Goal: Contribute content: Contribute content

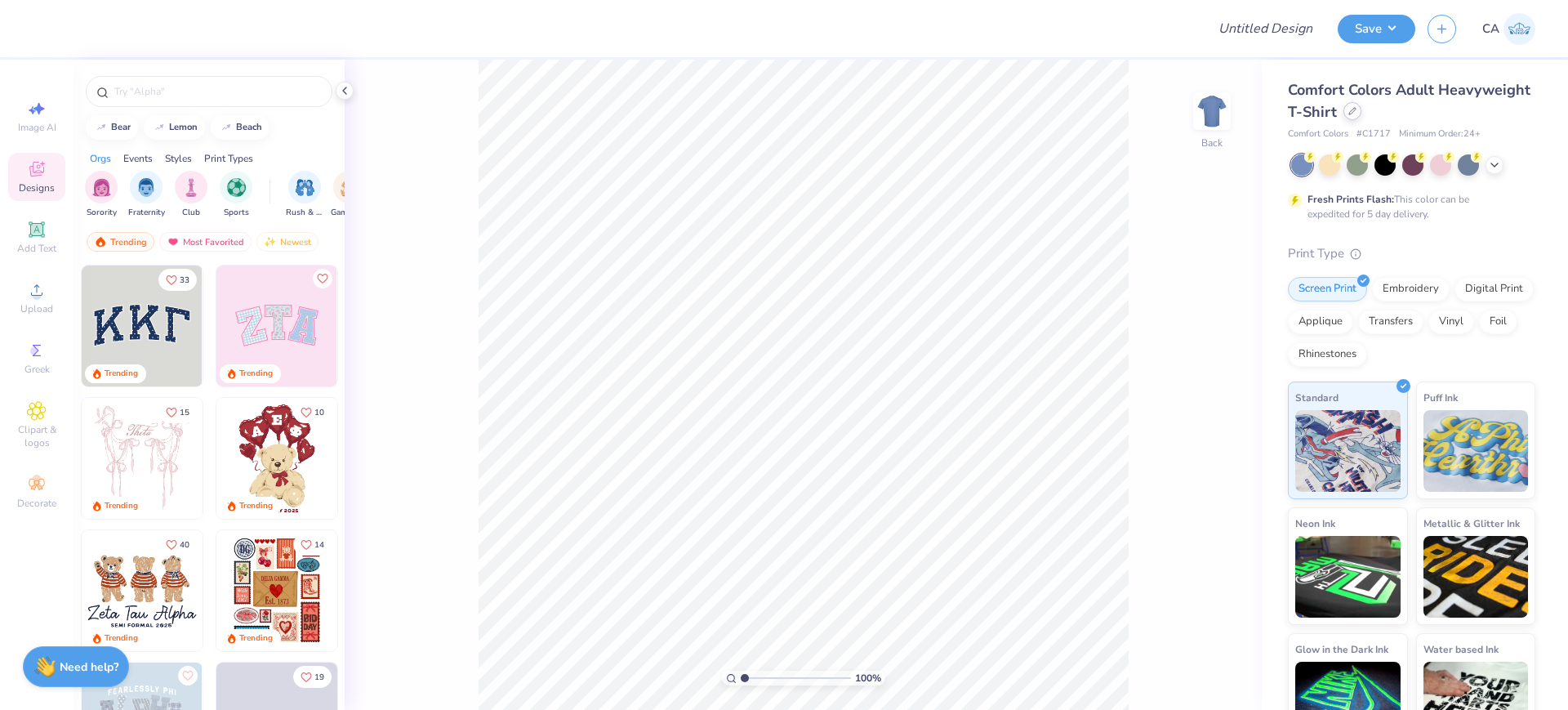
click at [1362, 115] on div at bounding box center [1353, 111] width 18 height 18
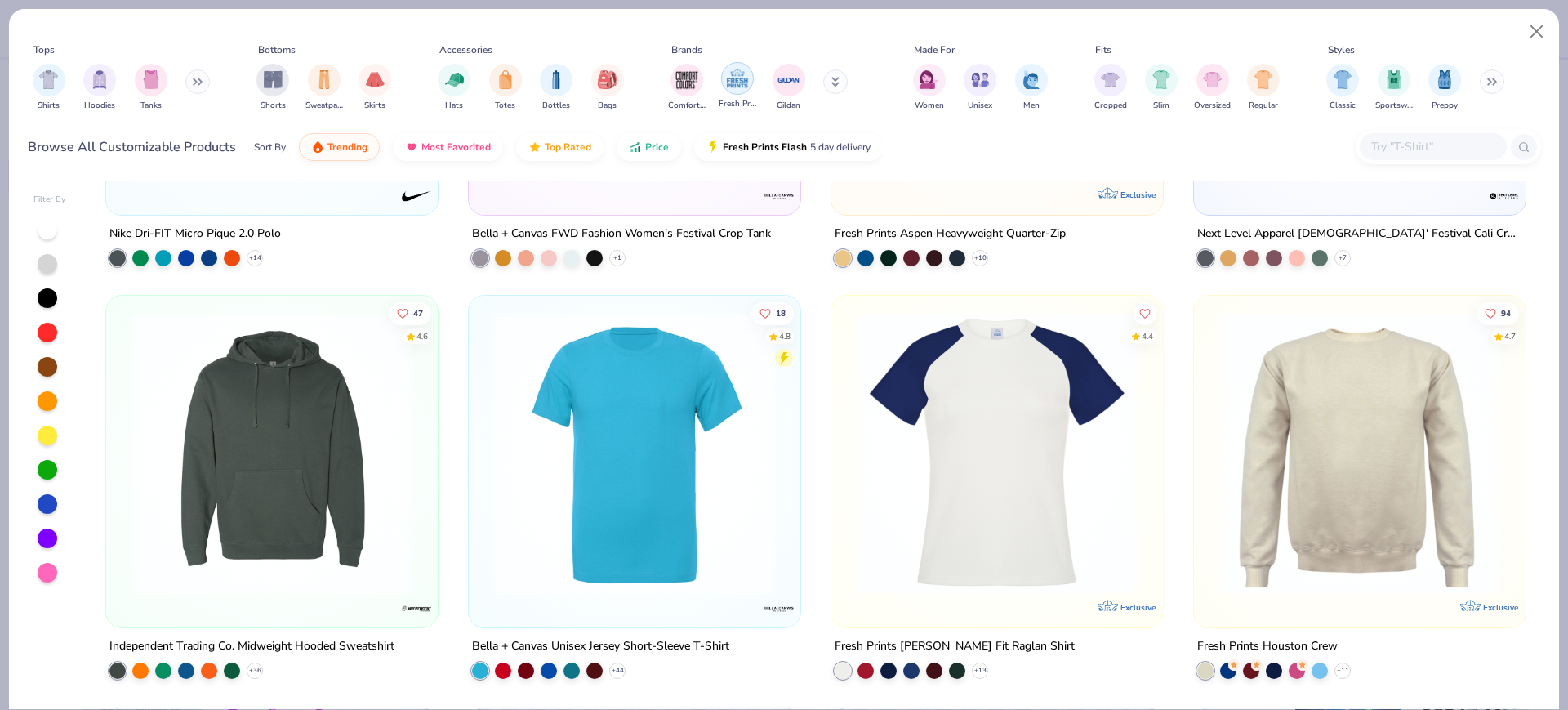
click at [751, 79] on div "filter for Fresh Prints" at bounding box center [737, 78] width 33 height 33
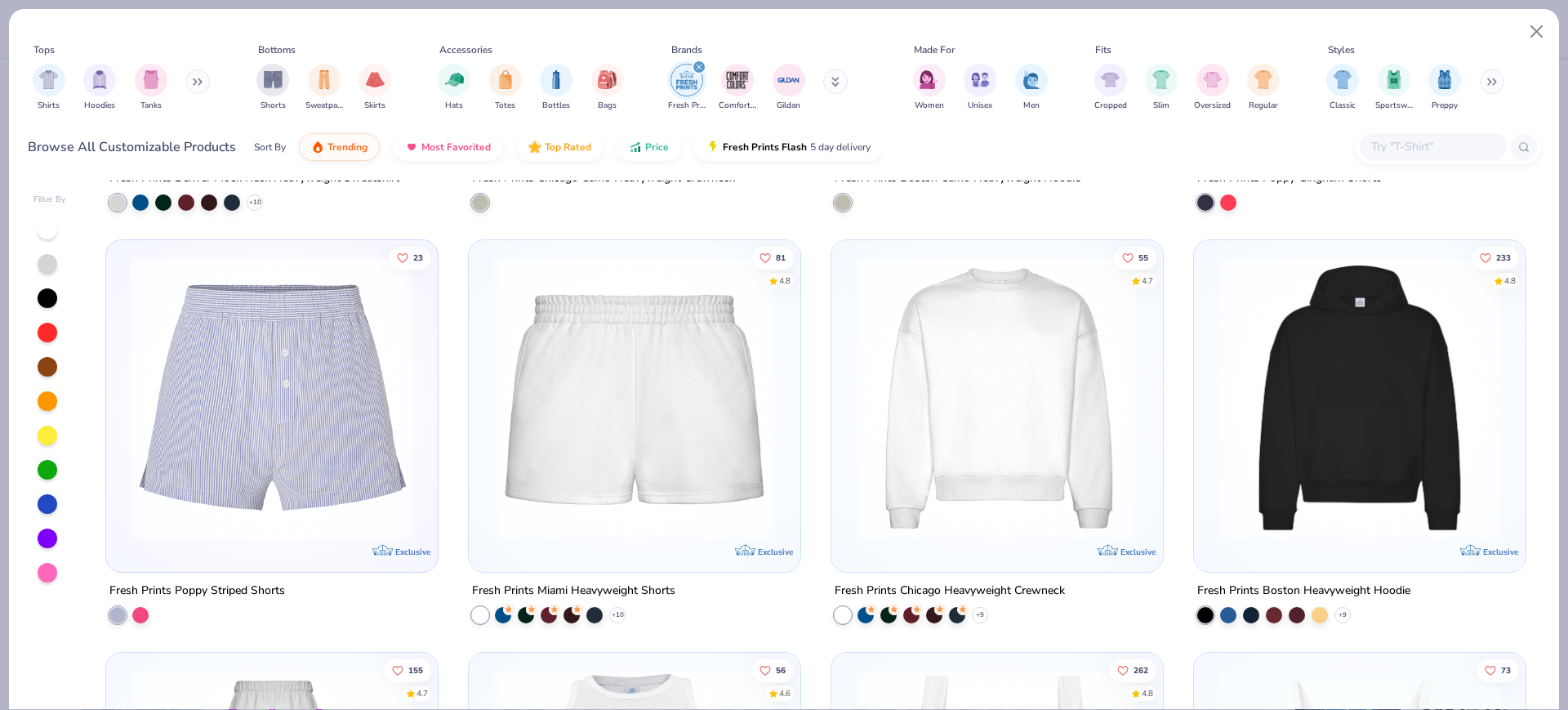
scroll to position [5722, 0]
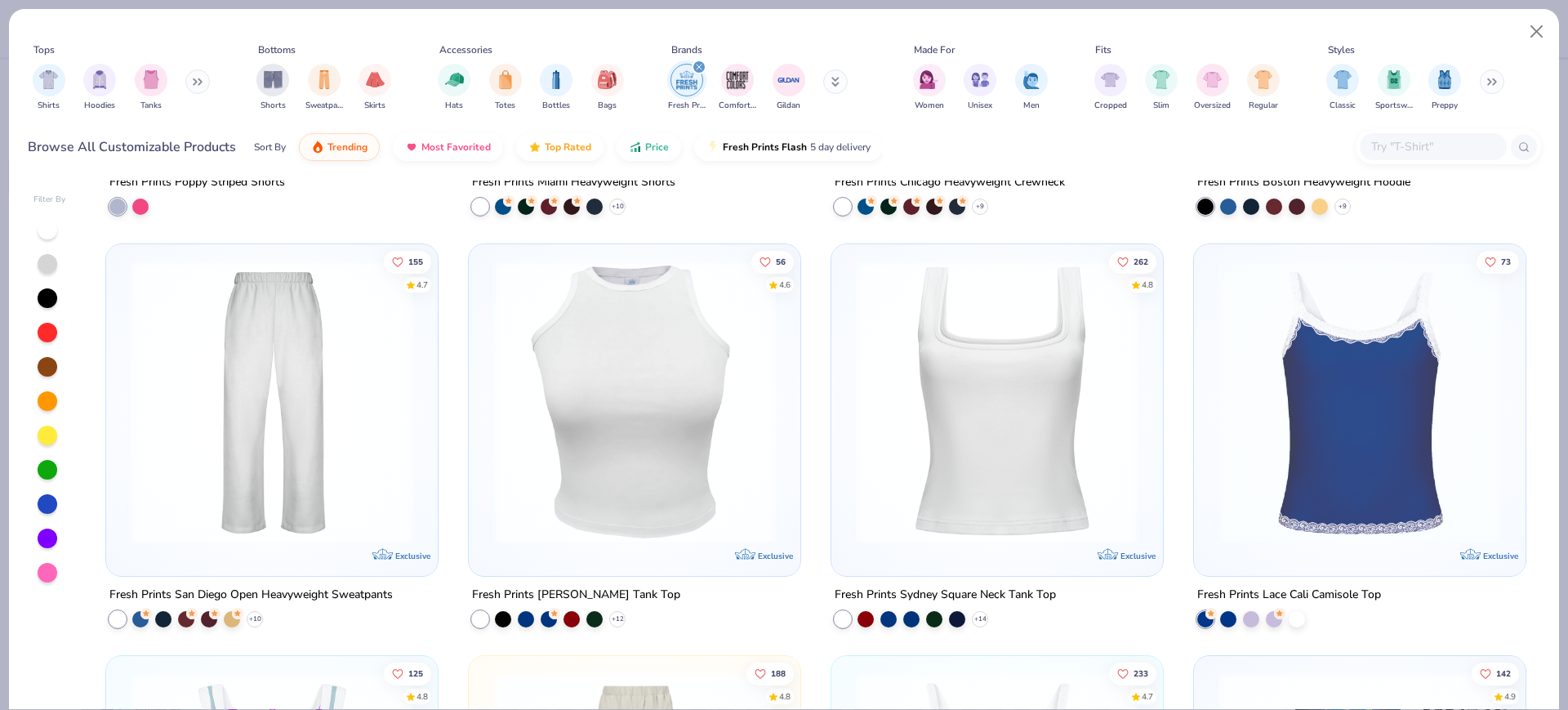
click at [978, 441] on img at bounding box center [997, 401] width 299 height 283
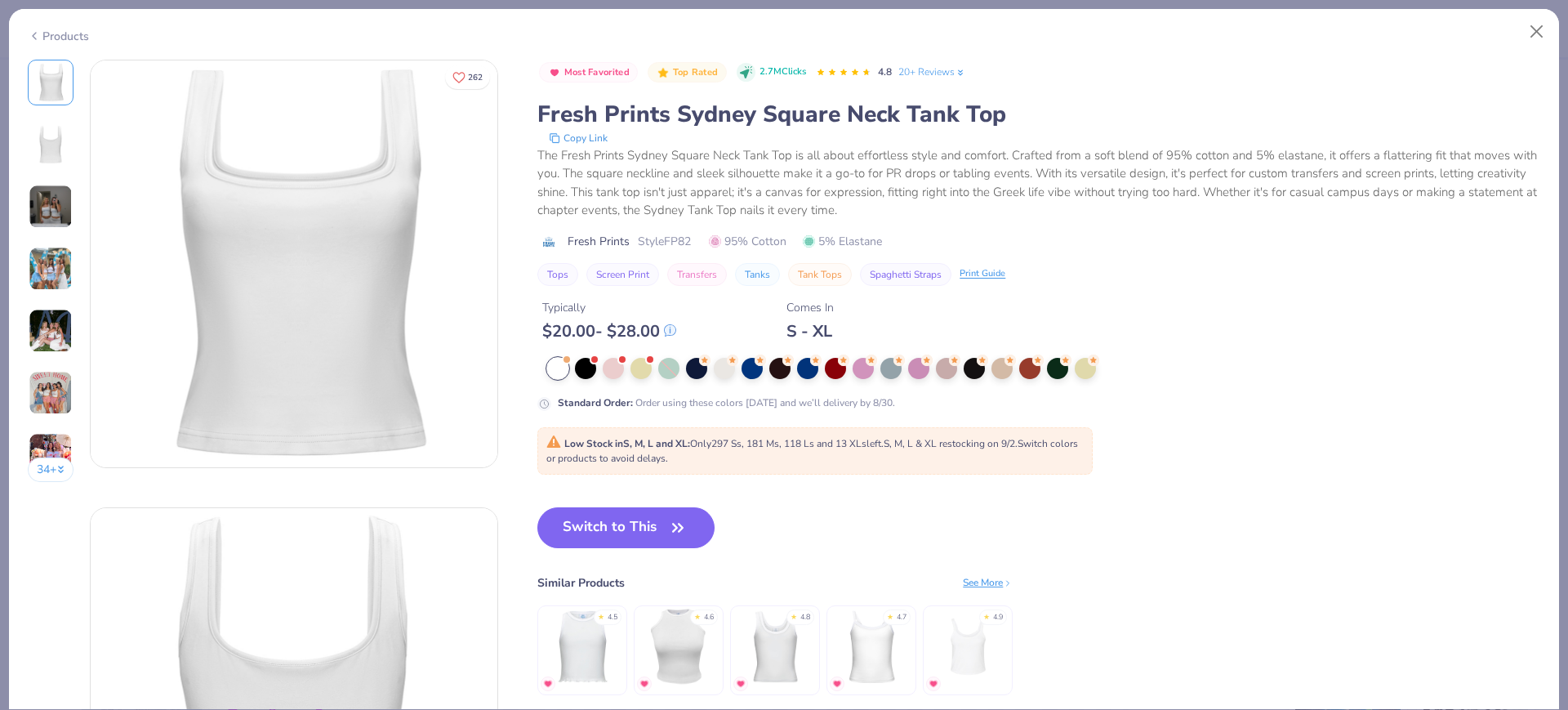
click at [684, 234] on span "Style FP82" at bounding box center [664, 241] width 53 height 17
copy span "FP82"
click at [649, 512] on button "Switch to This" at bounding box center [626, 528] width 177 height 41
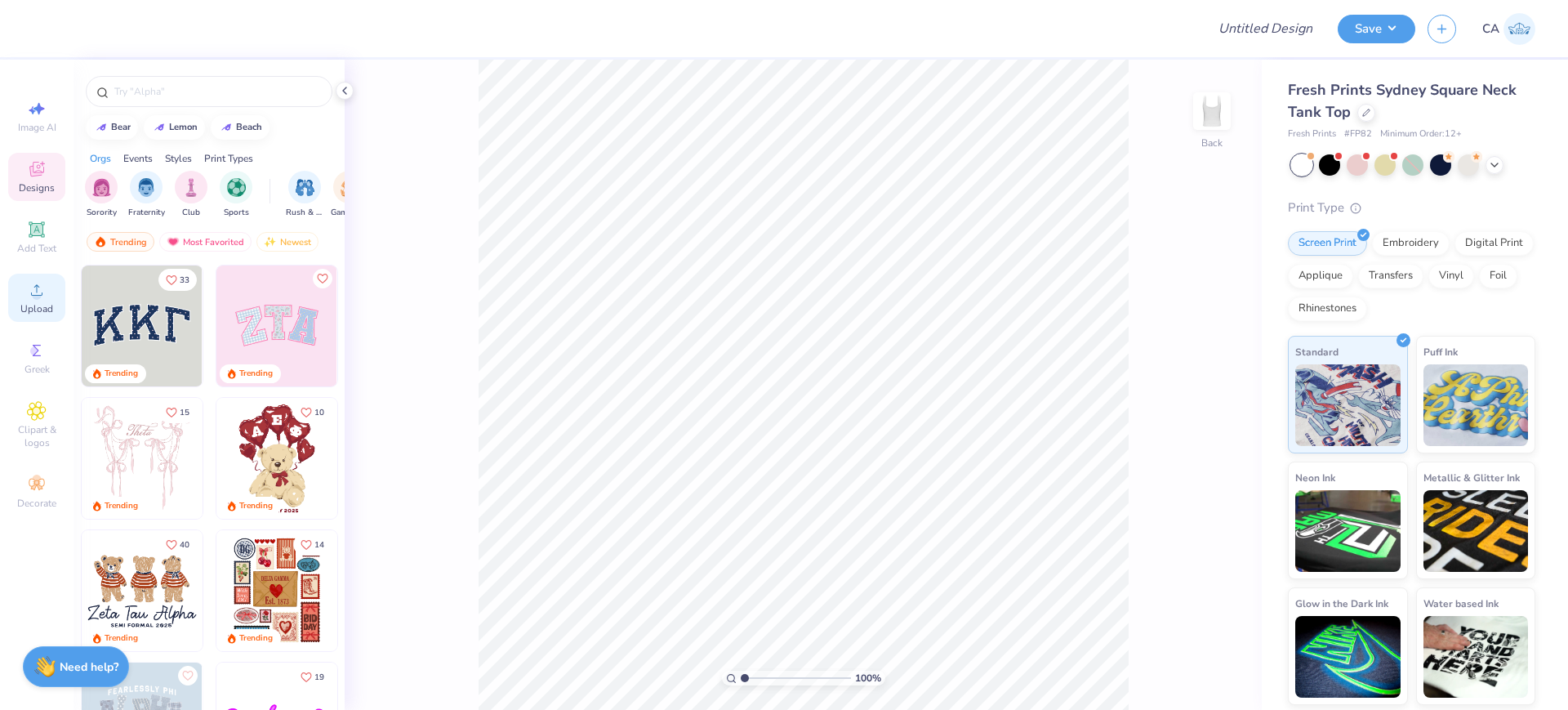
click at [47, 296] on div "Upload" at bounding box center [36, 298] width 58 height 48
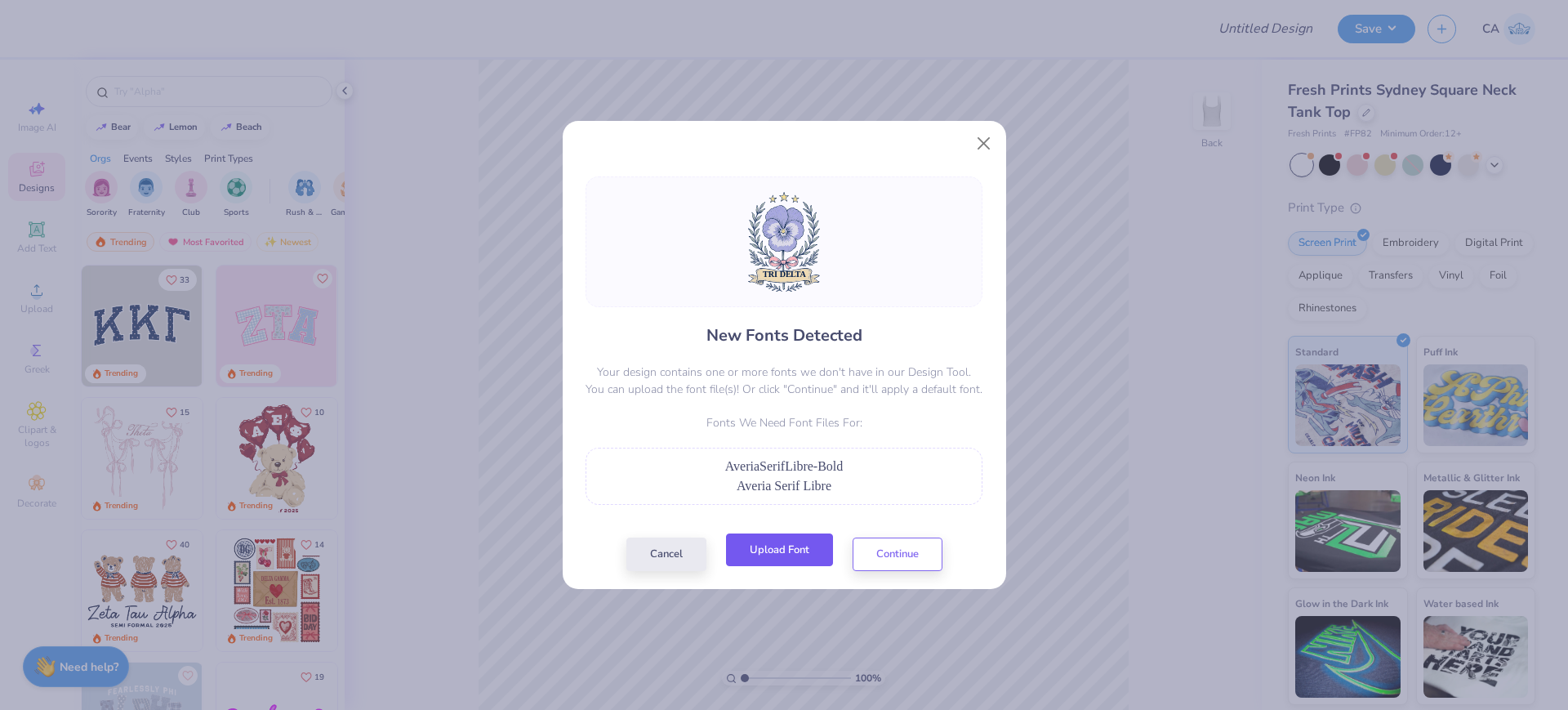
click at [785, 552] on button "Upload Font" at bounding box center [780, 550] width 107 height 34
click at [915, 549] on button "Continue" at bounding box center [897, 550] width 89 height 34
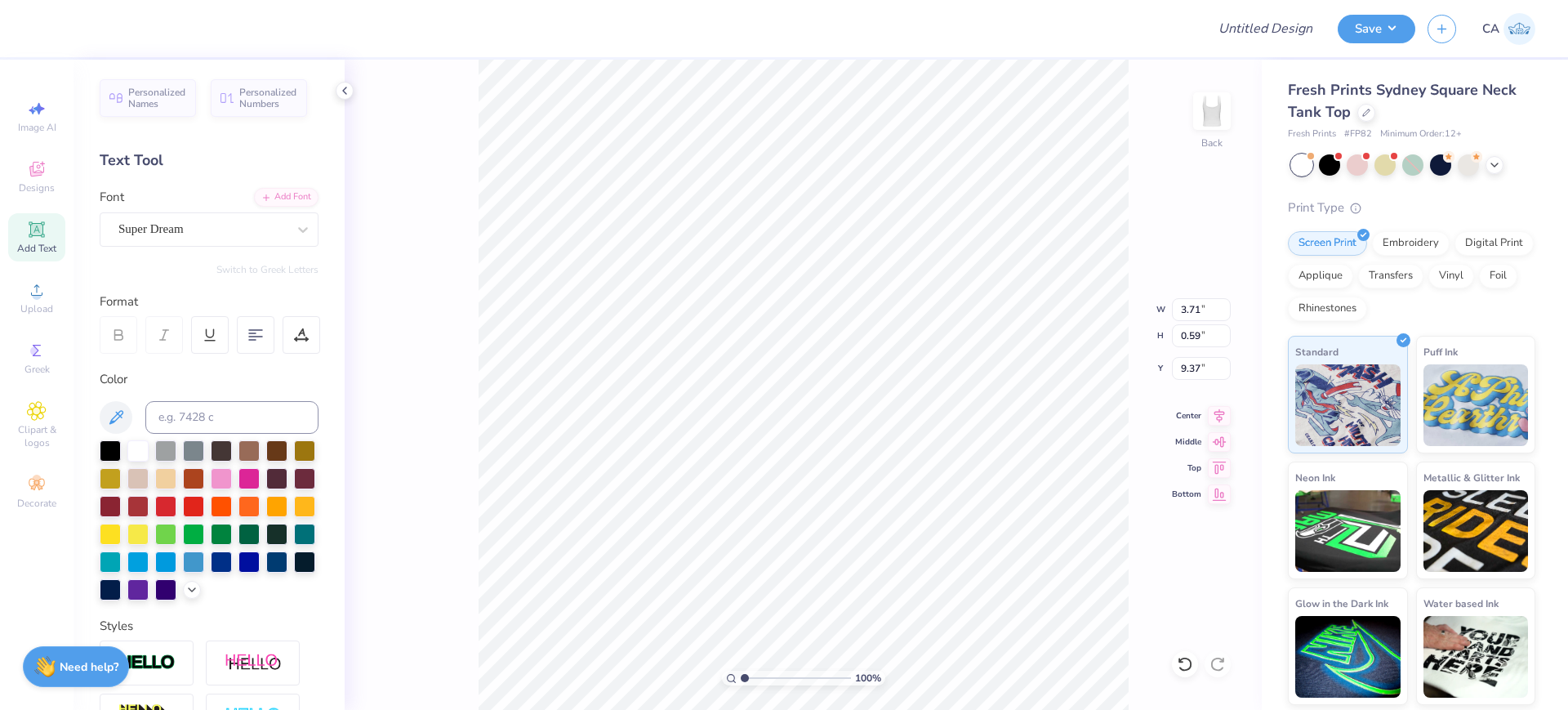
click at [167, 209] on div "Font Super Dream" at bounding box center [208, 217] width 219 height 59
click at [170, 231] on div "Super Dream" at bounding box center [203, 229] width 172 height 26
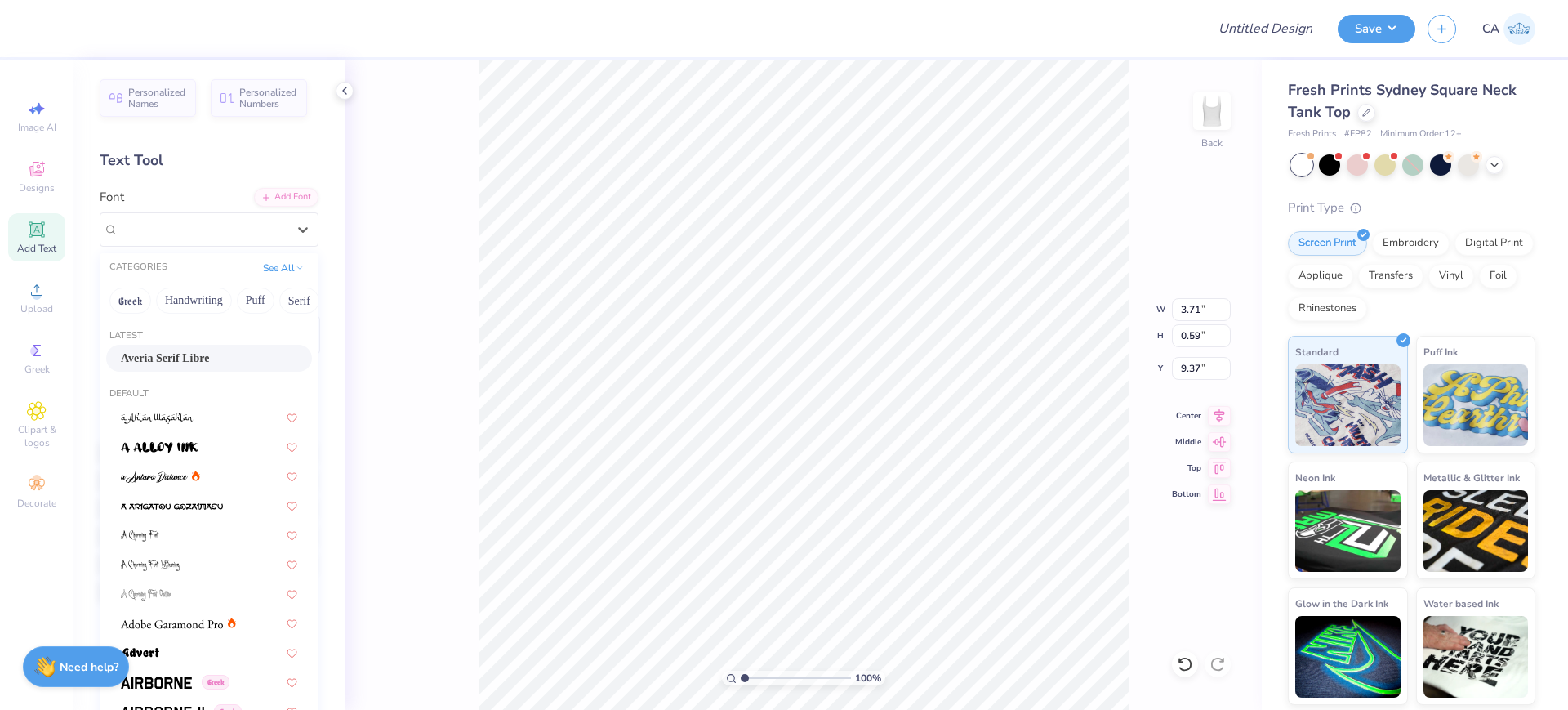
click at [175, 350] on span "Averia Serif Libre" at bounding box center [165, 358] width 89 height 17
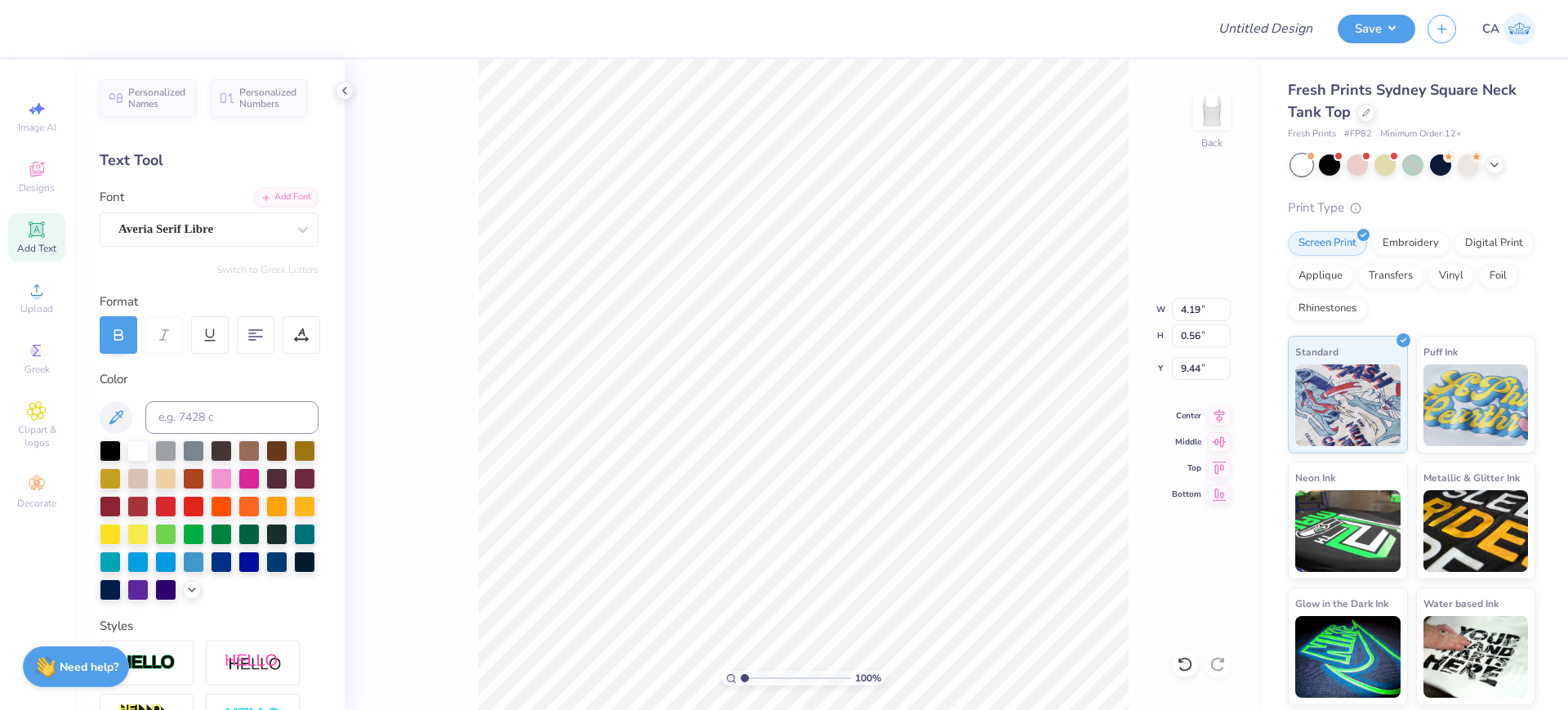
type input "4.19"
type input "0.56"
type input "9.44"
click at [1226, 411] on icon at bounding box center [1220, 414] width 23 height 20
click at [1221, 410] on icon at bounding box center [1220, 414] width 23 height 20
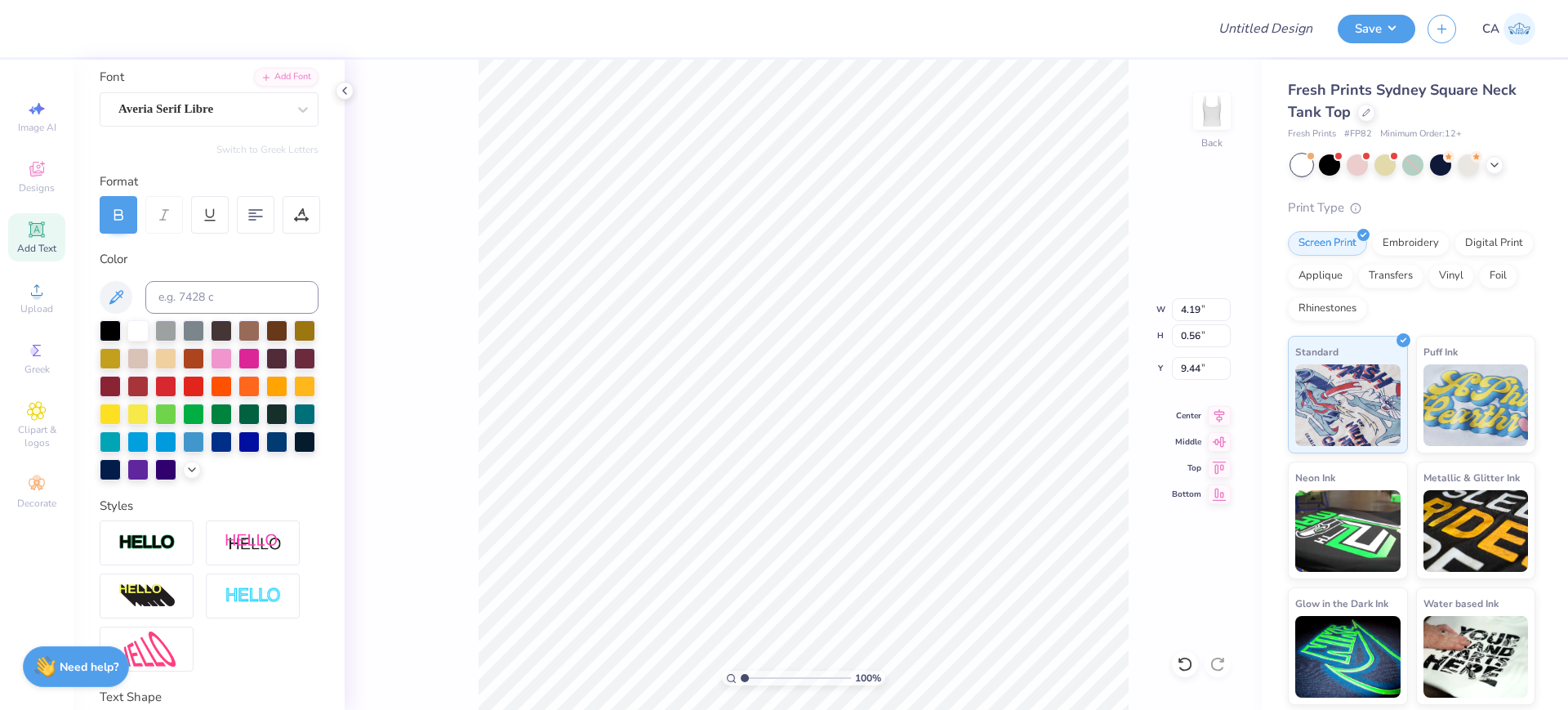
scroll to position [268, 0]
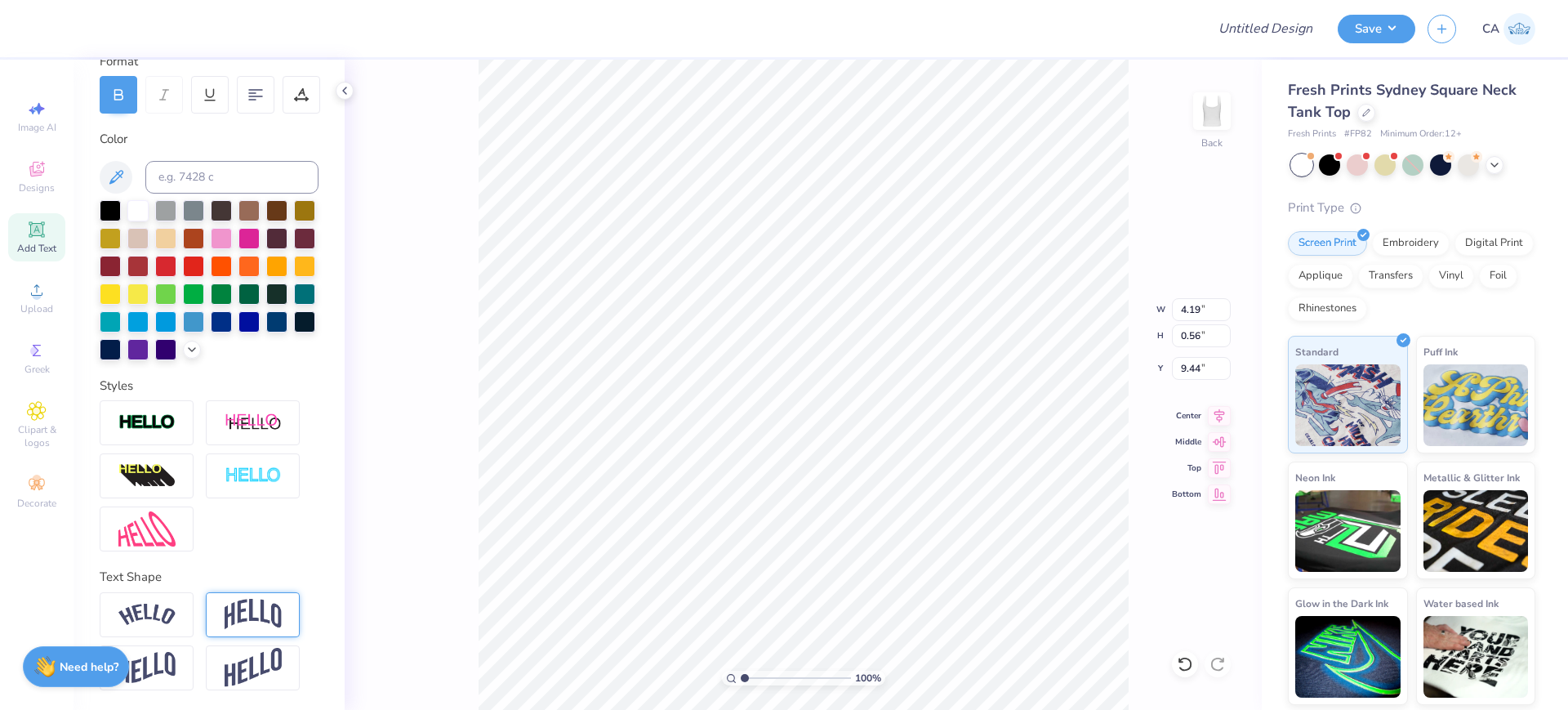
click at [268, 630] on div at bounding box center [252, 615] width 94 height 45
type input "1.40"
type input "9.02"
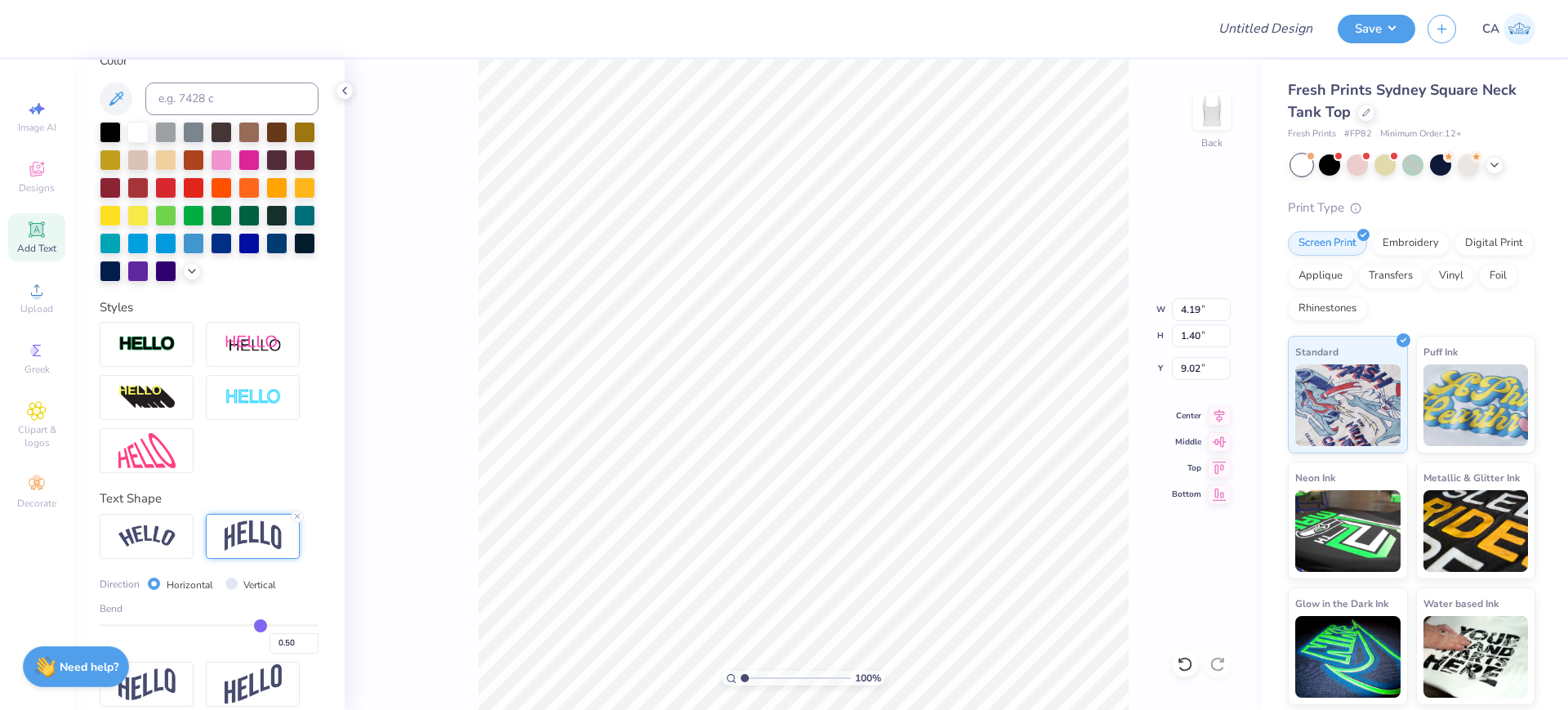
scroll to position [363, 0]
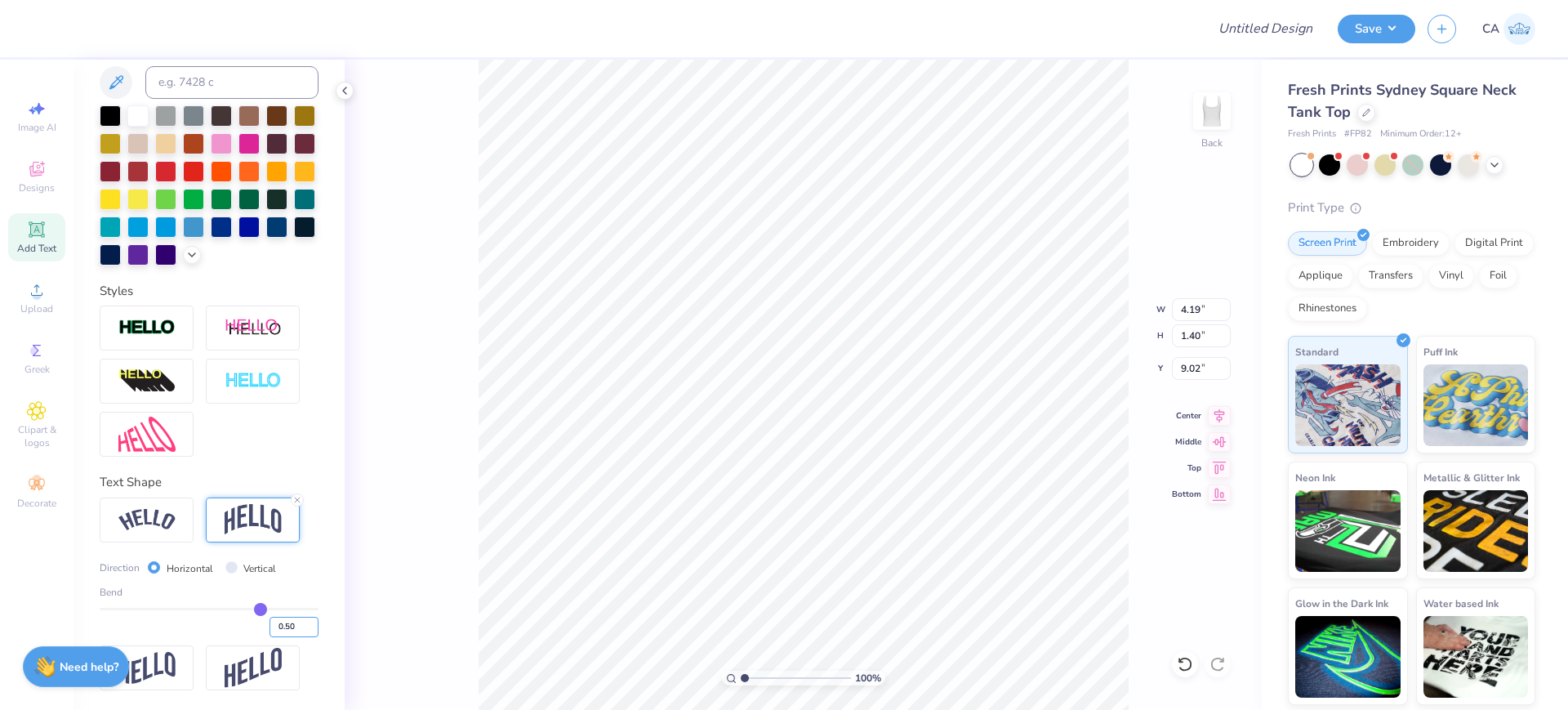
drag, startPoint x: 267, startPoint y: 629, endPoint x: 297, endPoint y: 640, distance: 32.0
click at [297, 640] on div "Direction Horizontal Vertical Bend 0.50" at bounding box center [208, 595] width 219 height 194
type input "0"
type input "-.20"
type input "-0.2"
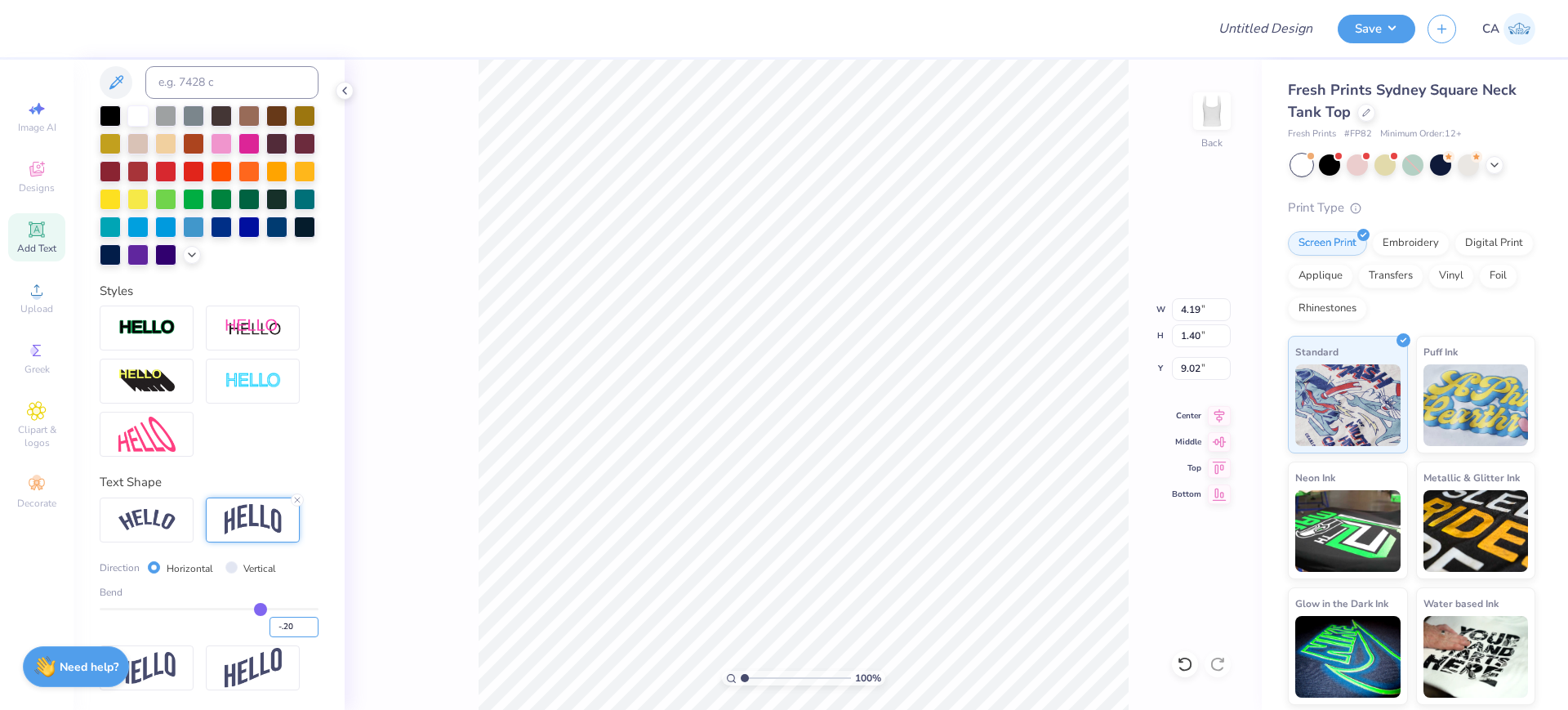
type input "-0.20"
type input "0.87"
type input "9.28"
click at [276, 630] on input "-0.20" at bounding box center [293, 627] width 49 height 20
type input "-0.15"
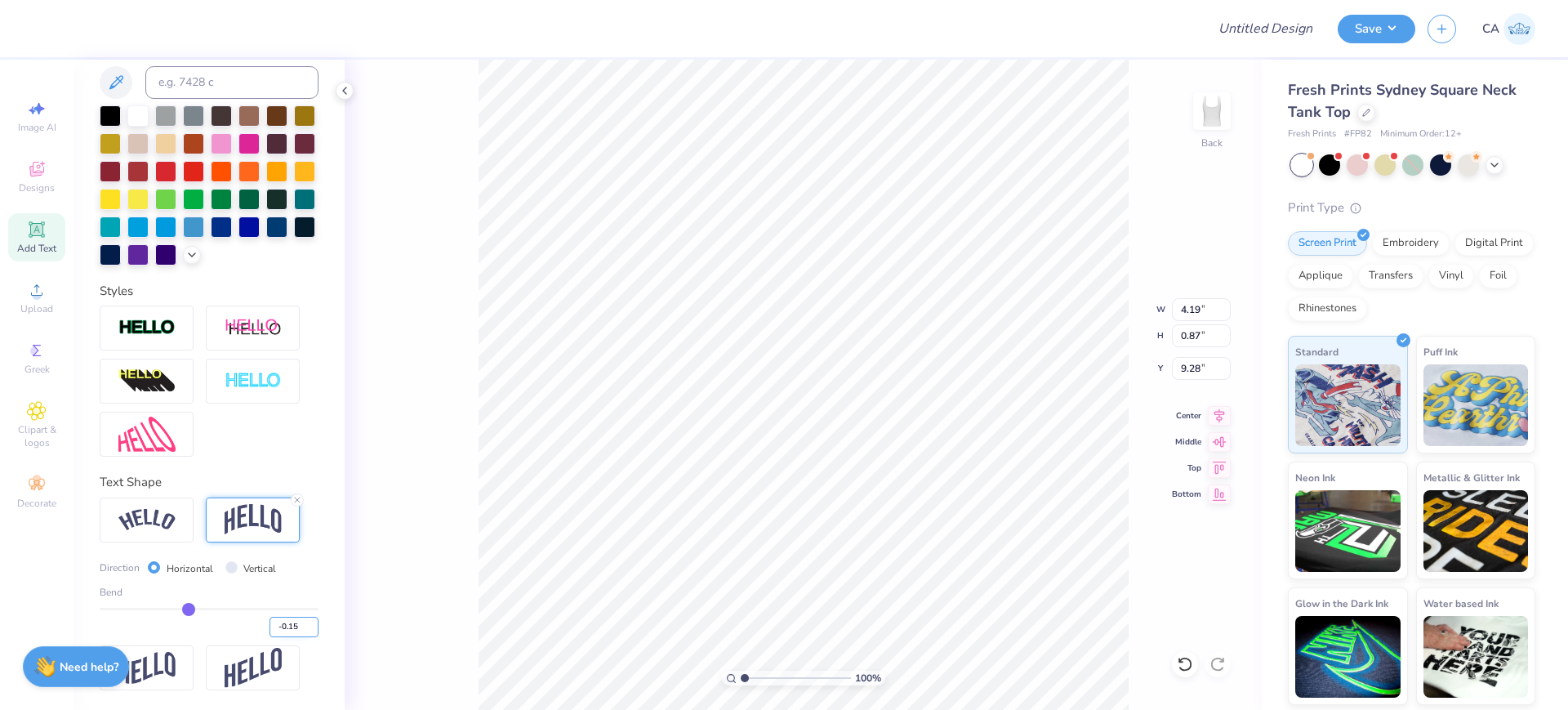
type input "-0.15"
type input "0.79"
type input "9.32"
type input "3.57"
click at [772, 679] on input "range" at bounding box center [796, 678] width 110 height 15
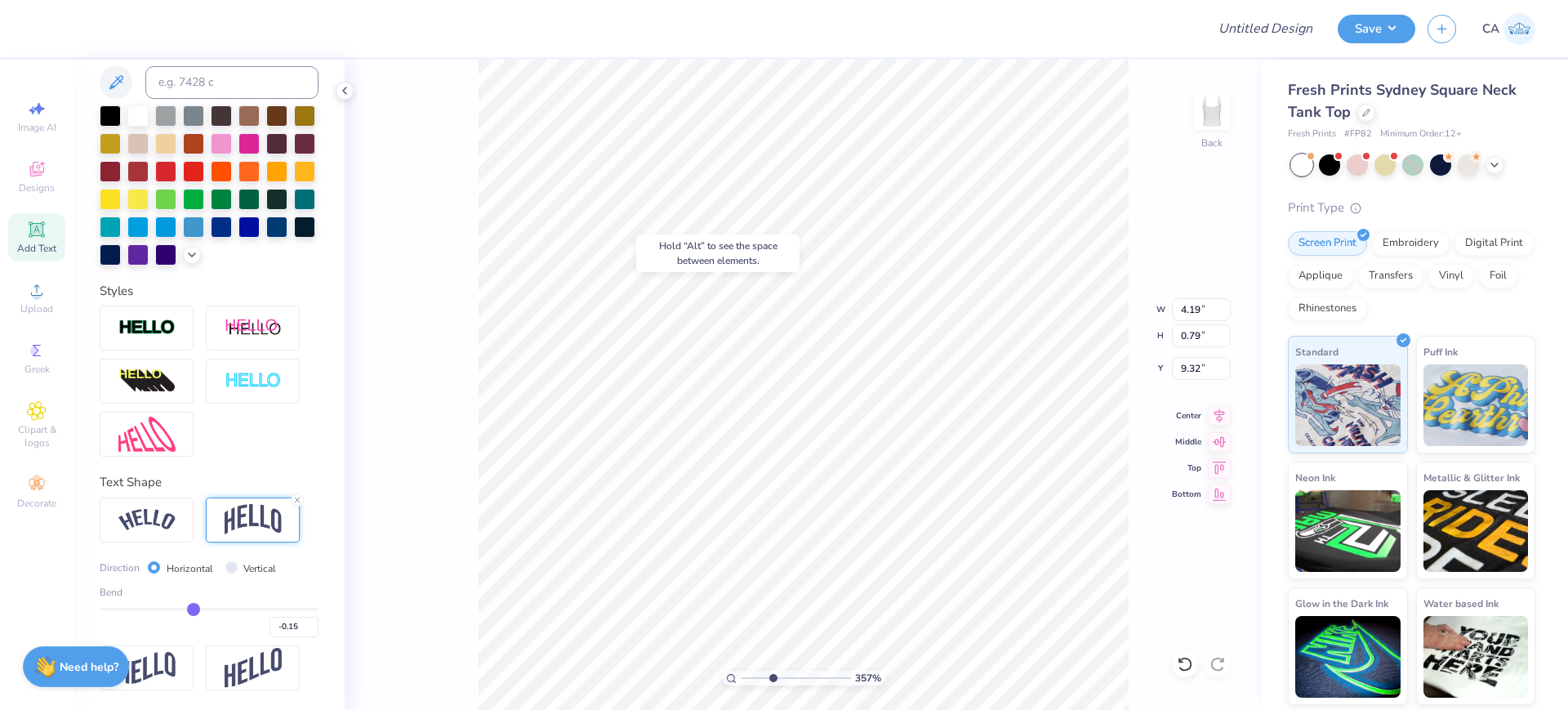
type input "9.39"
click at [288, 625] on input "-0.15" at bounding box center [293, 627] width 49 height 20
type input "-0.12"
type input "0.74"
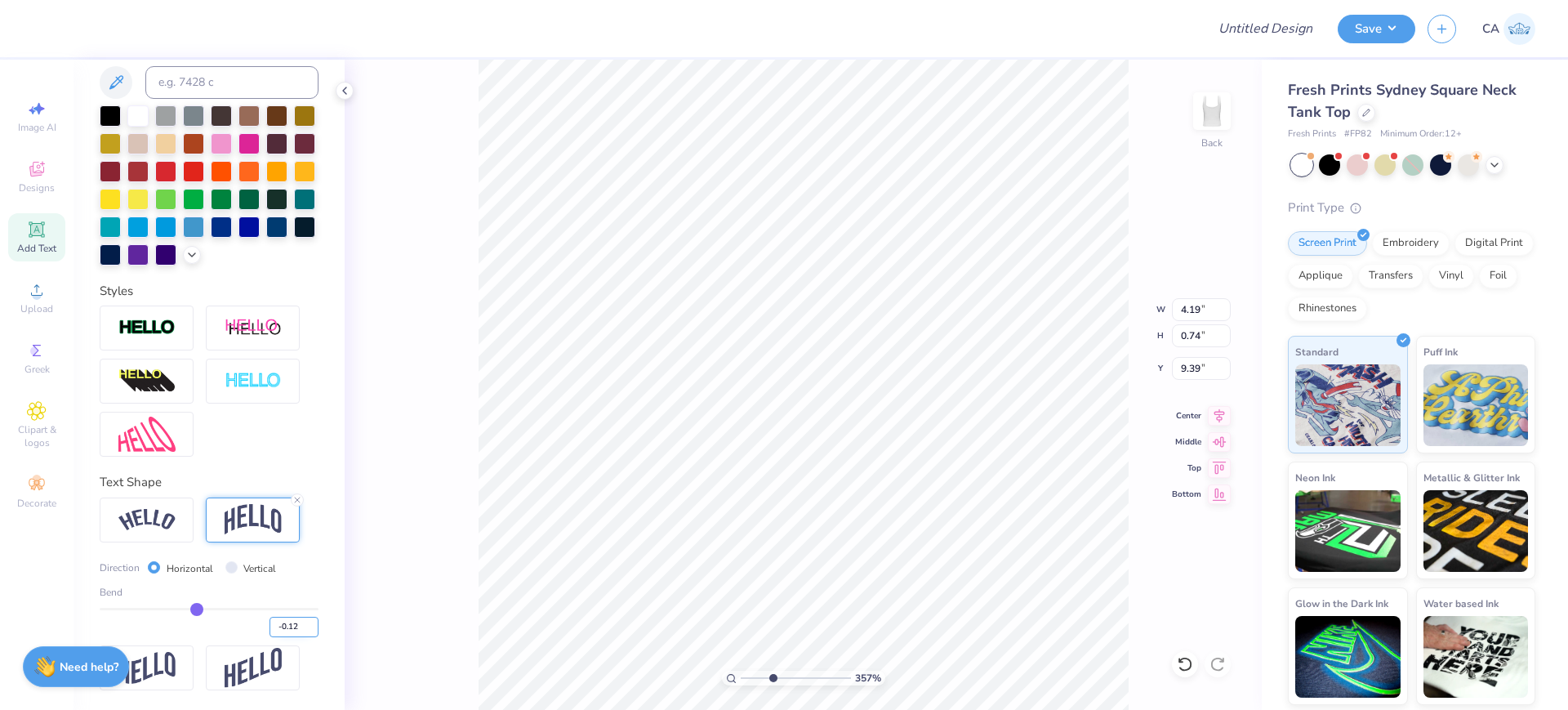
type input "9.41"
type input "0.79"
type input "9.39"
type input "-0.15"
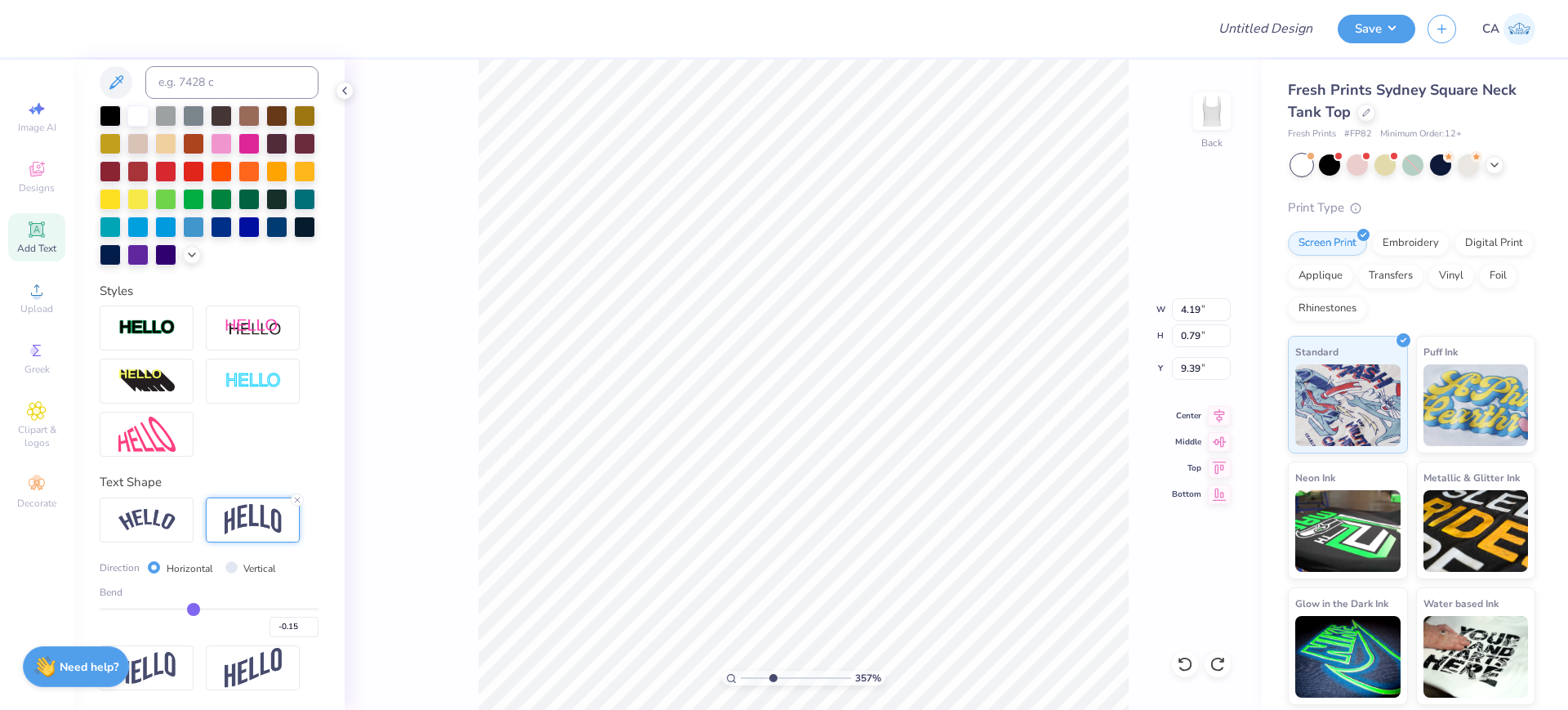
click at [738, 680] on div "357 %" at bounding box center [803, 678] width 163 height 15
drag, startPoint x: 745, startPoint y: 680, endPoint x: 735, endPoint y: 678, distance: 10.2
type input "1"
click at [741, 678] on input "range" at bounding box center [796, 678] width 110 height 15
click at [1198, 338] on input "9.71" at bounding box center [1201, 336] width 58 height 23
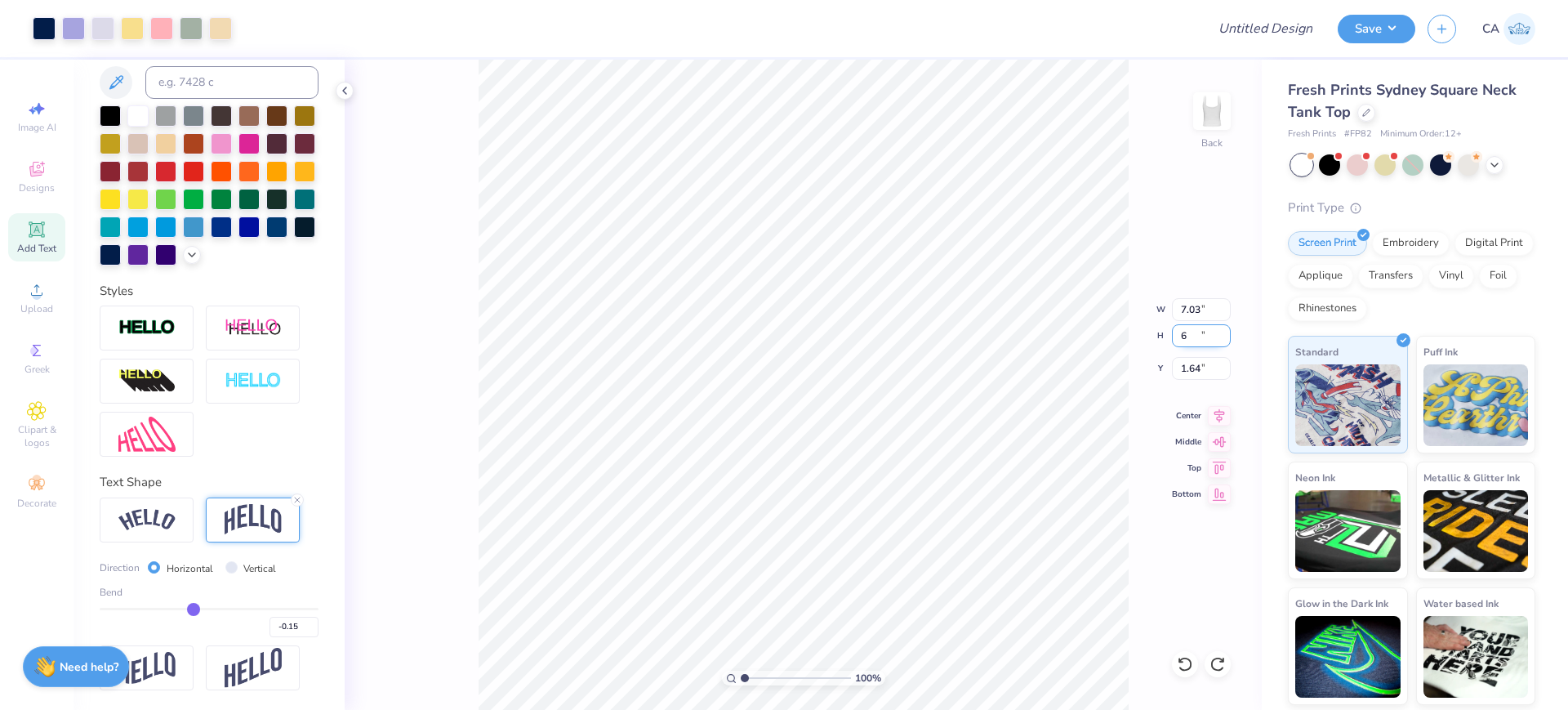
type input "6"
type input "4.34"
type input "6.00"
type input "3.50"
click at [1198, 338] on input "6.00" at bounding box center [1201, 336] width 58 height 23
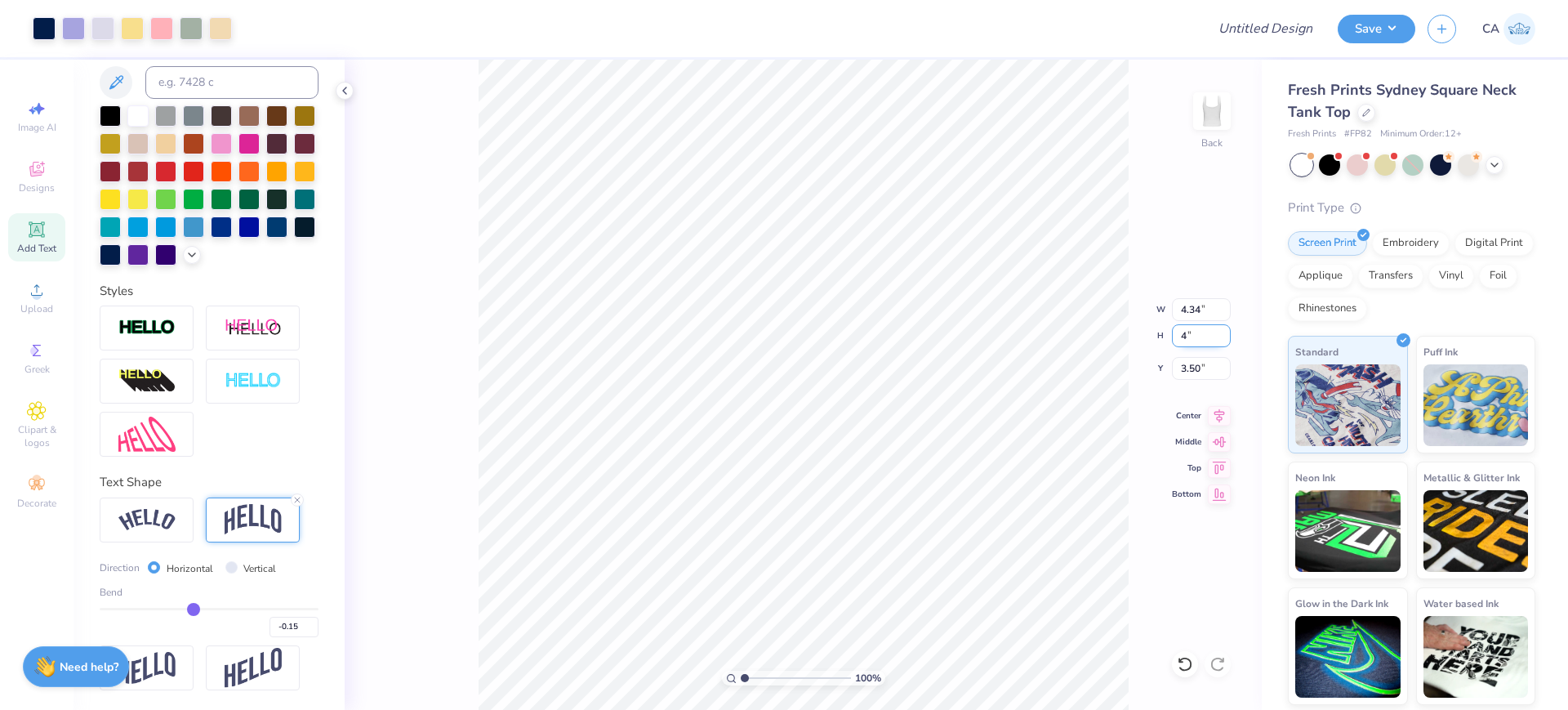
type input "4"
type input "2.90"
type input "4.00"
type input "4.50"
click at [1196, 345] on input "4.00" at bounding box center [1201, 336] width 58 height 23
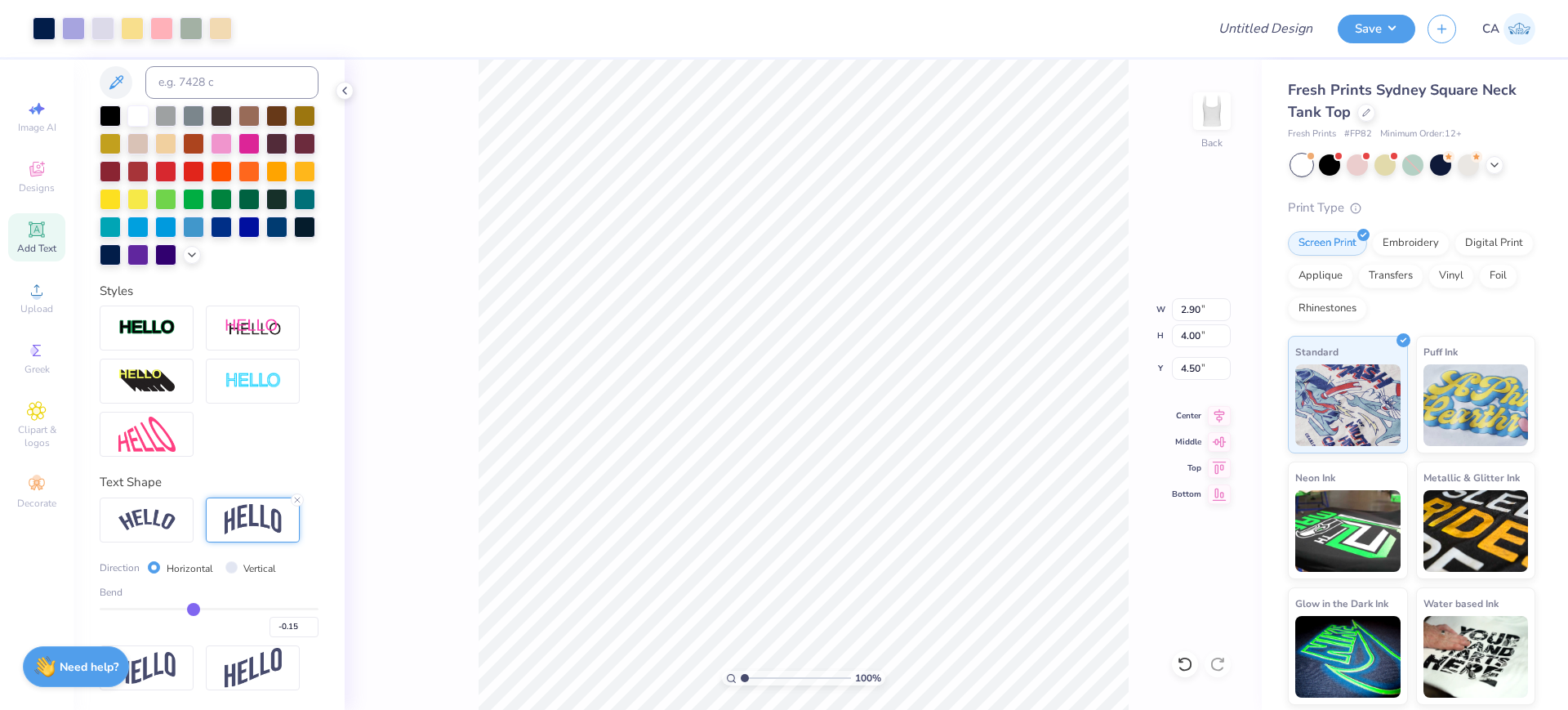
click at [1194, 383] on div "100 % Back W 2.90 2.90 " H 4.00 4.00 " Y 4.50 4.50 " Center Middle Top Bottom" at bounding box center [803, 385] width 917 height 651
click at [1191, 374] on input "4.50" at bounding box center [1201, 369] width 58 height 23
type input "2.00"
drag, startPoint x: 1188, startPoint y: 336, endPoint x: 1138, endPoint y: 369, distance: 59.9
click at [1158, 345] on div "100 % Back W 2.90 2.90 " H 4.00 4.00 " Y 2.00 2.00 " Center Middle Top Bottom" at bounding box center [803, 385] width 917 height 651
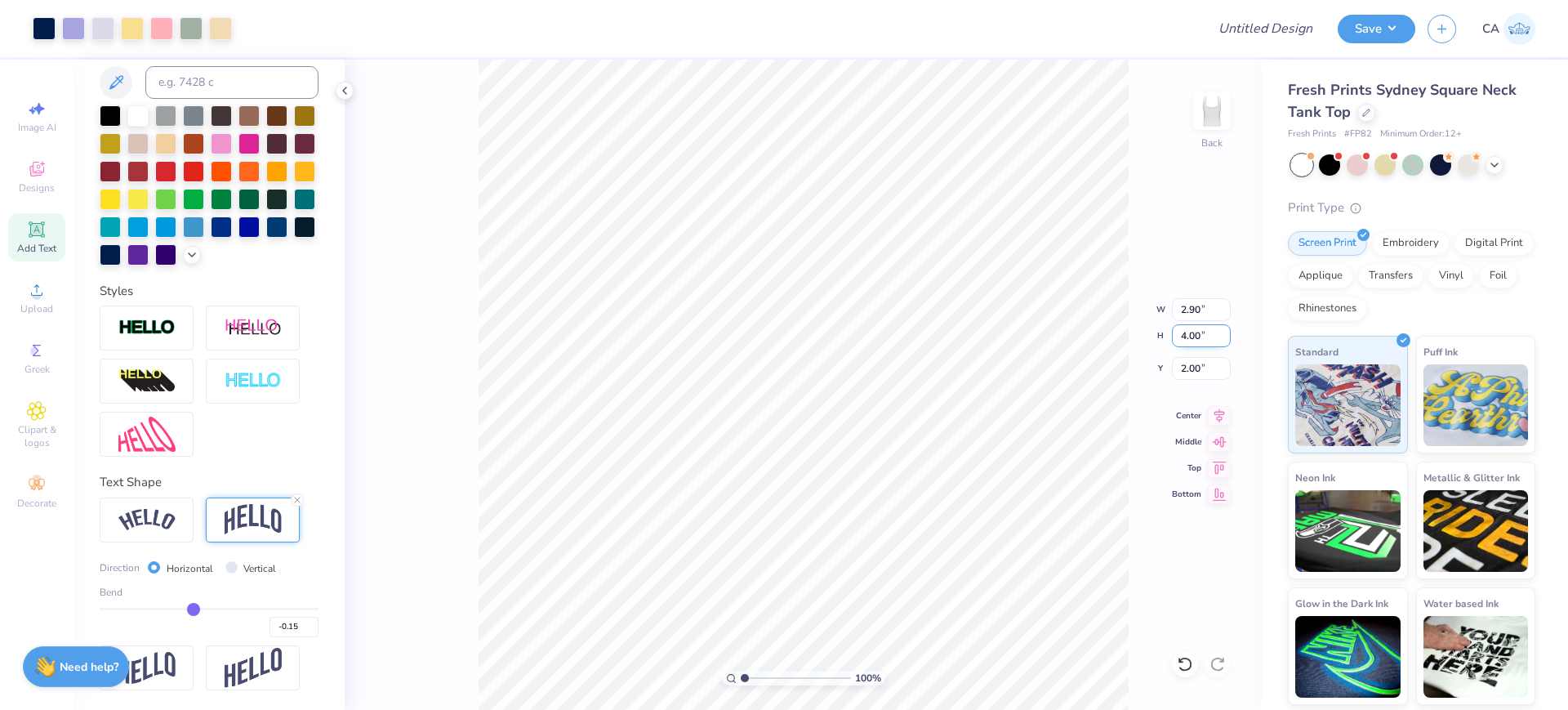
click at [1187, 331] on input "4.00" at bounding box center [1201, 336] width 58 height 23
type input "4.5"
type input "3.26"
type input "4.50"
click at [1204, 371] on input "1.75" at bounding box center [1201, 369] width 58 height 23
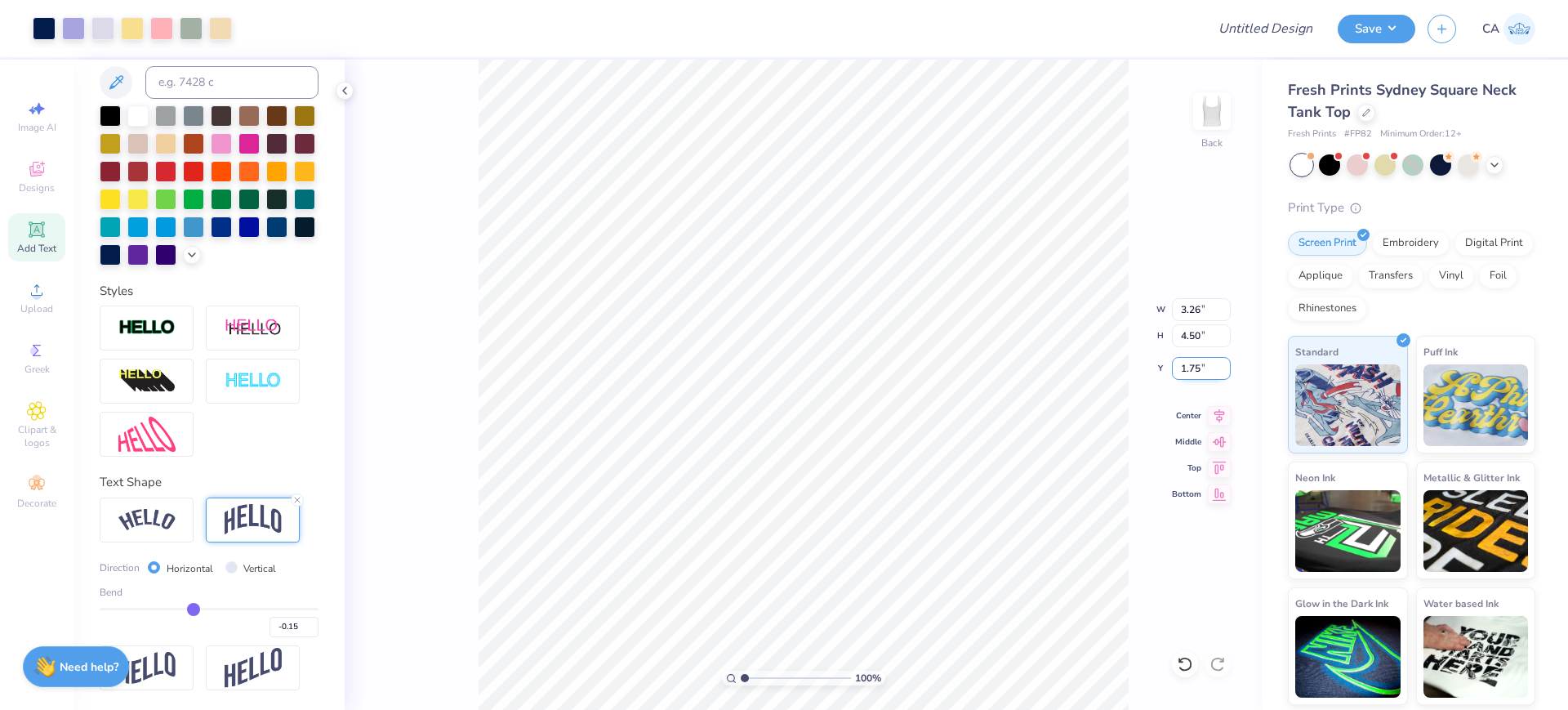
type input "3"
type input "2.00"
click at [1274, 6] on div "Design Title" at bounding box center [1266, 28] width 120 height 58
click at [1274, 22] on input "Design Title" at bounding box center [1246, 28] width 160 height 33
paste input "FPS239553"
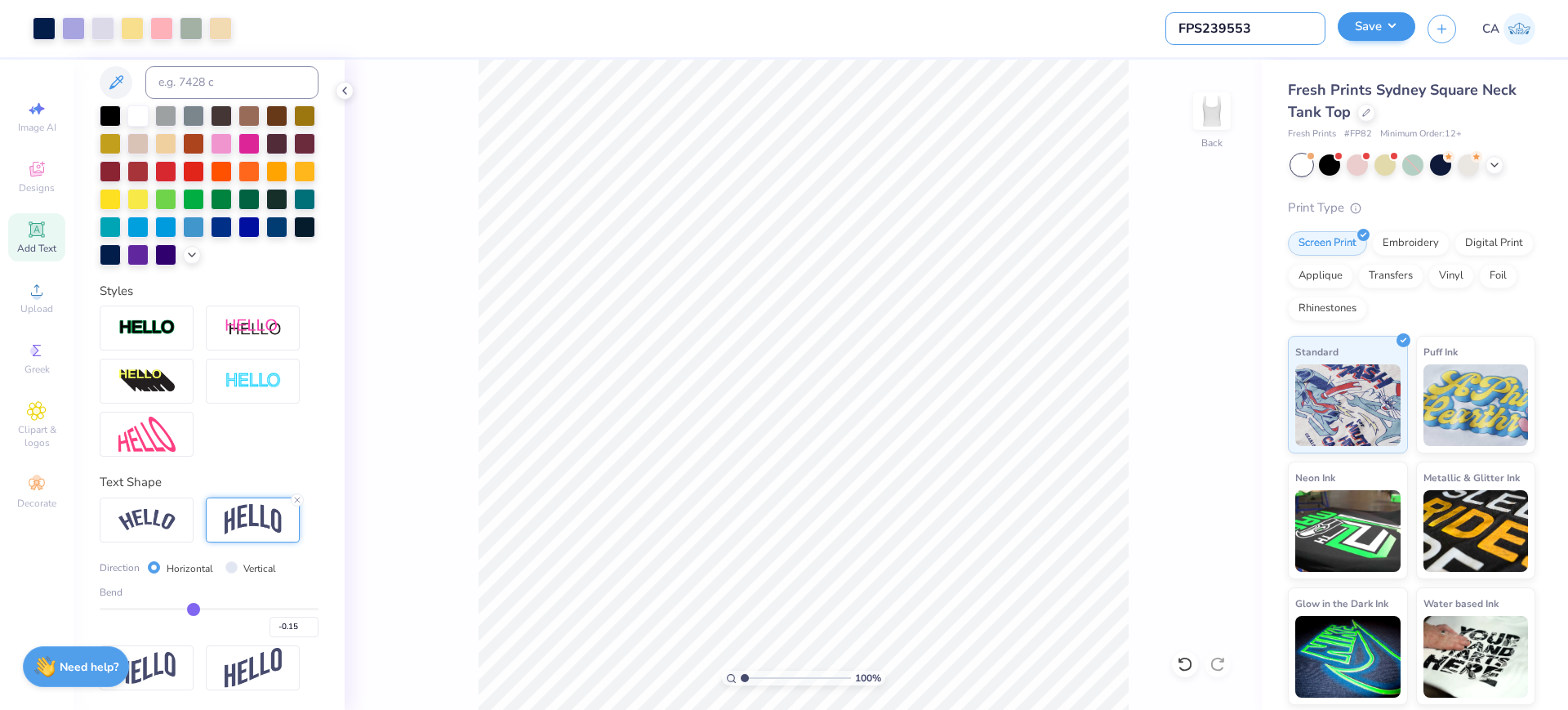
type input "FPS239553"
click at [1400, 27] on button "Save" at bounding box center [1377, 27] width 78 height 28
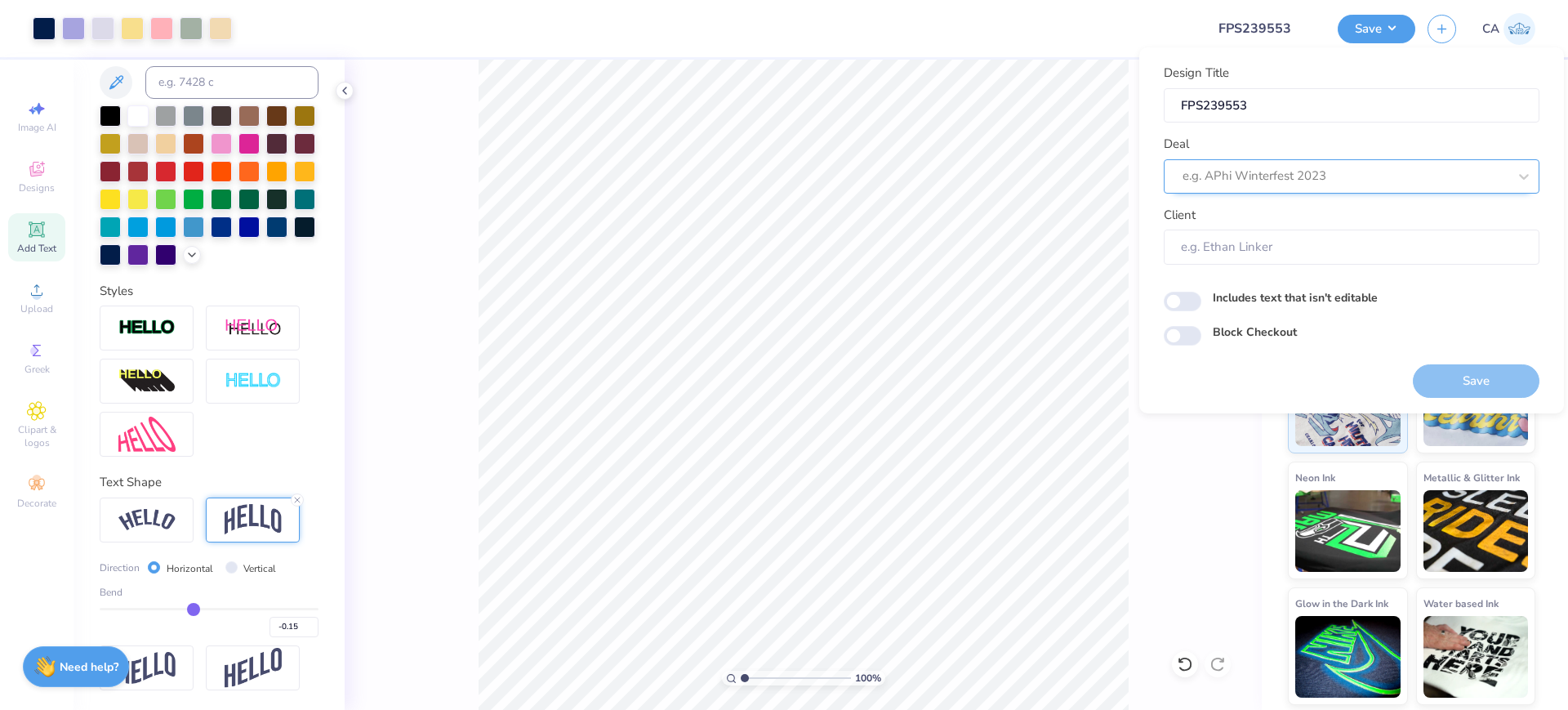
click at [1341, 168] on div at bounding box center [1345, 176] width 325 height 22
click at [1339, 217] on div "Design Tool Gallery" at bounding box center [1351, 220] width 362 height 27
type input "design tool gall"
type input "Design Tool Gallery User"
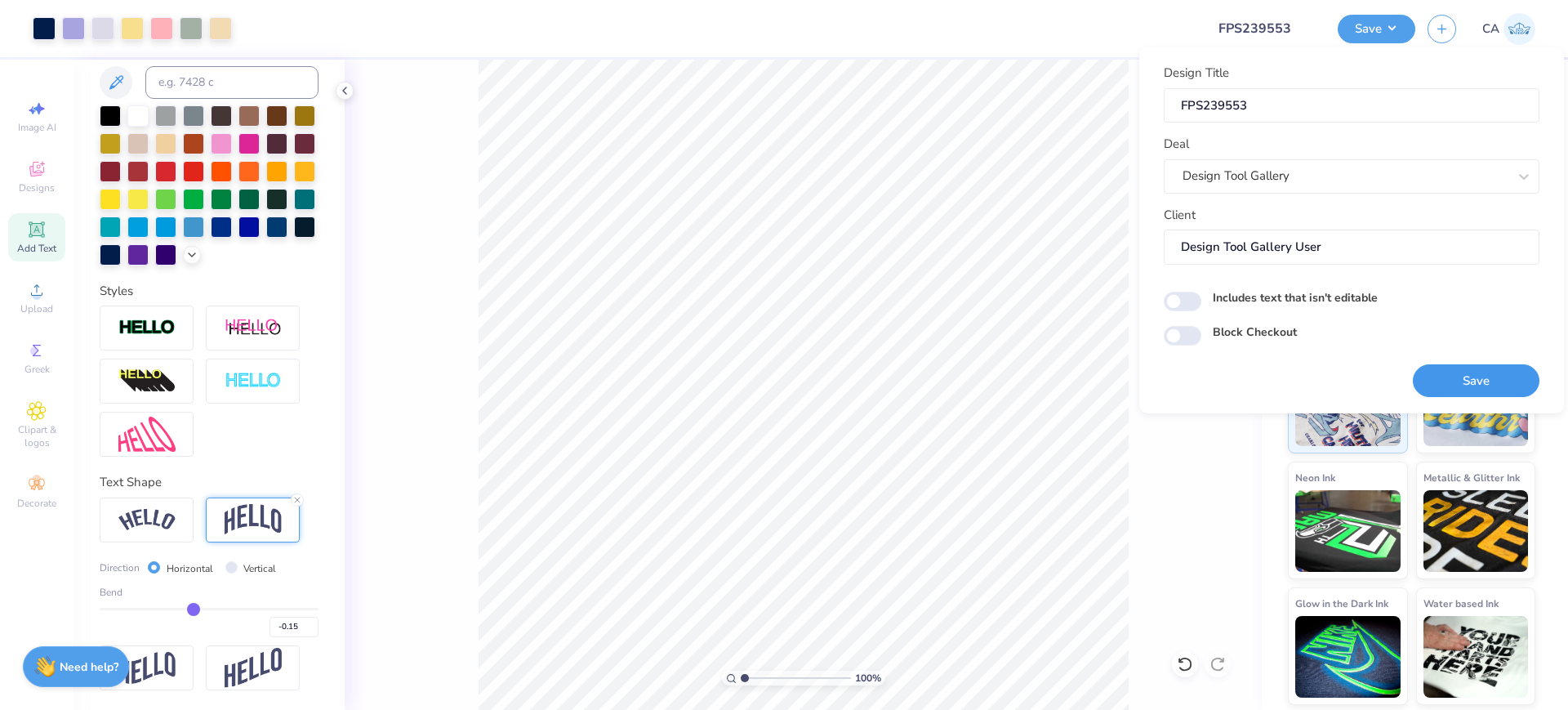
click at [1436, 372] on button "Save" at bounding box center [1476, 381] width 127 height 34
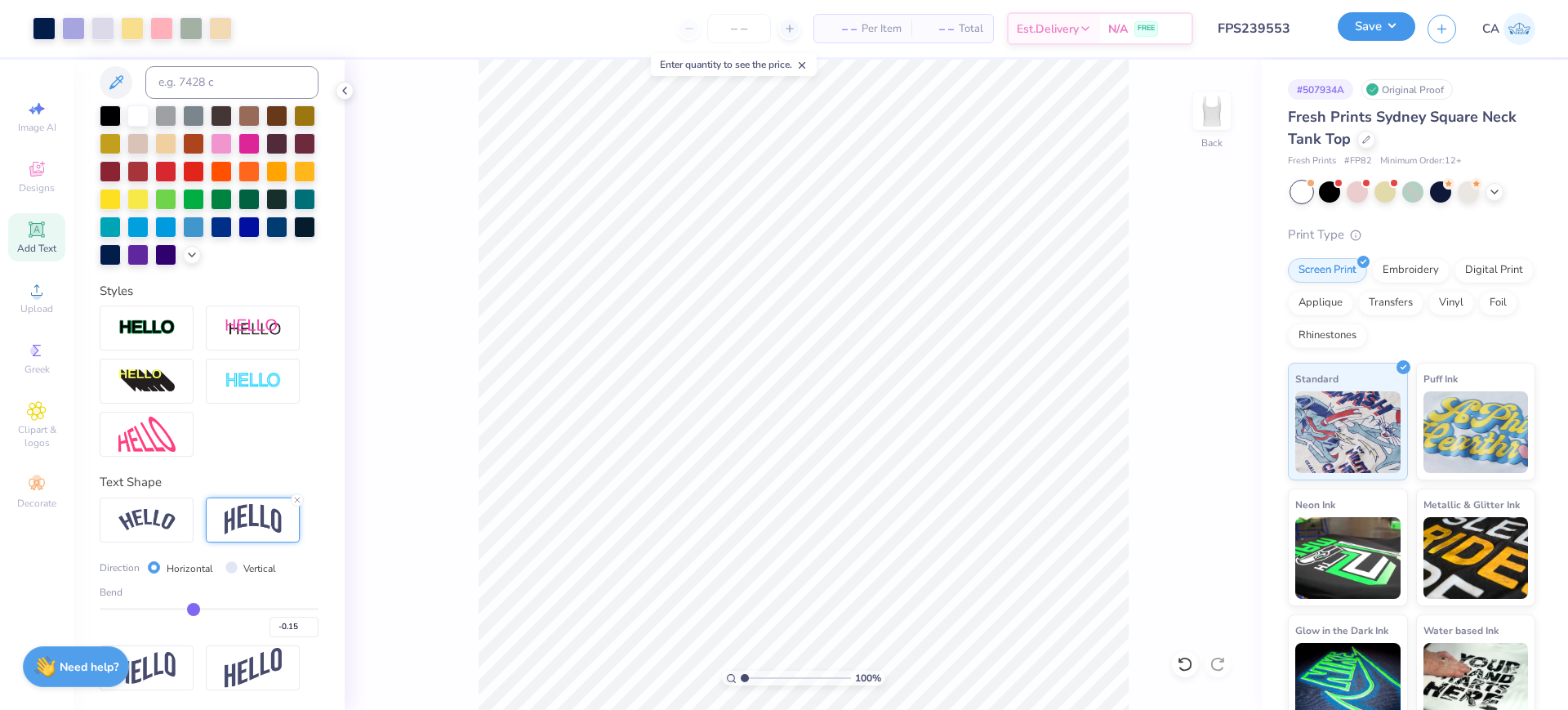
click at [1394, 20] on button "Save" at bounding box center [1377, 27] width 78 height 28
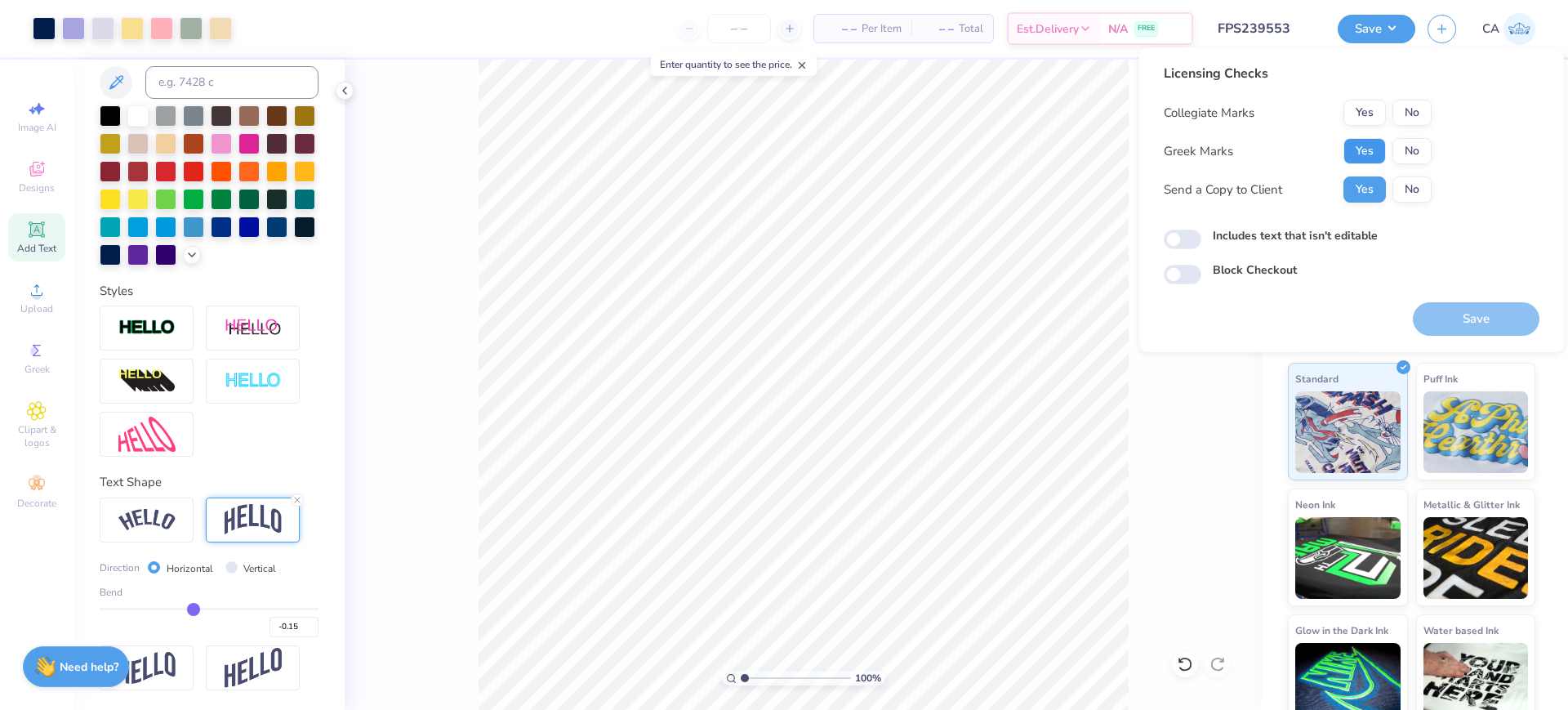
click at [1353, 142] on button "Yes" at bounding box center [1365, 152] width 43 height 27
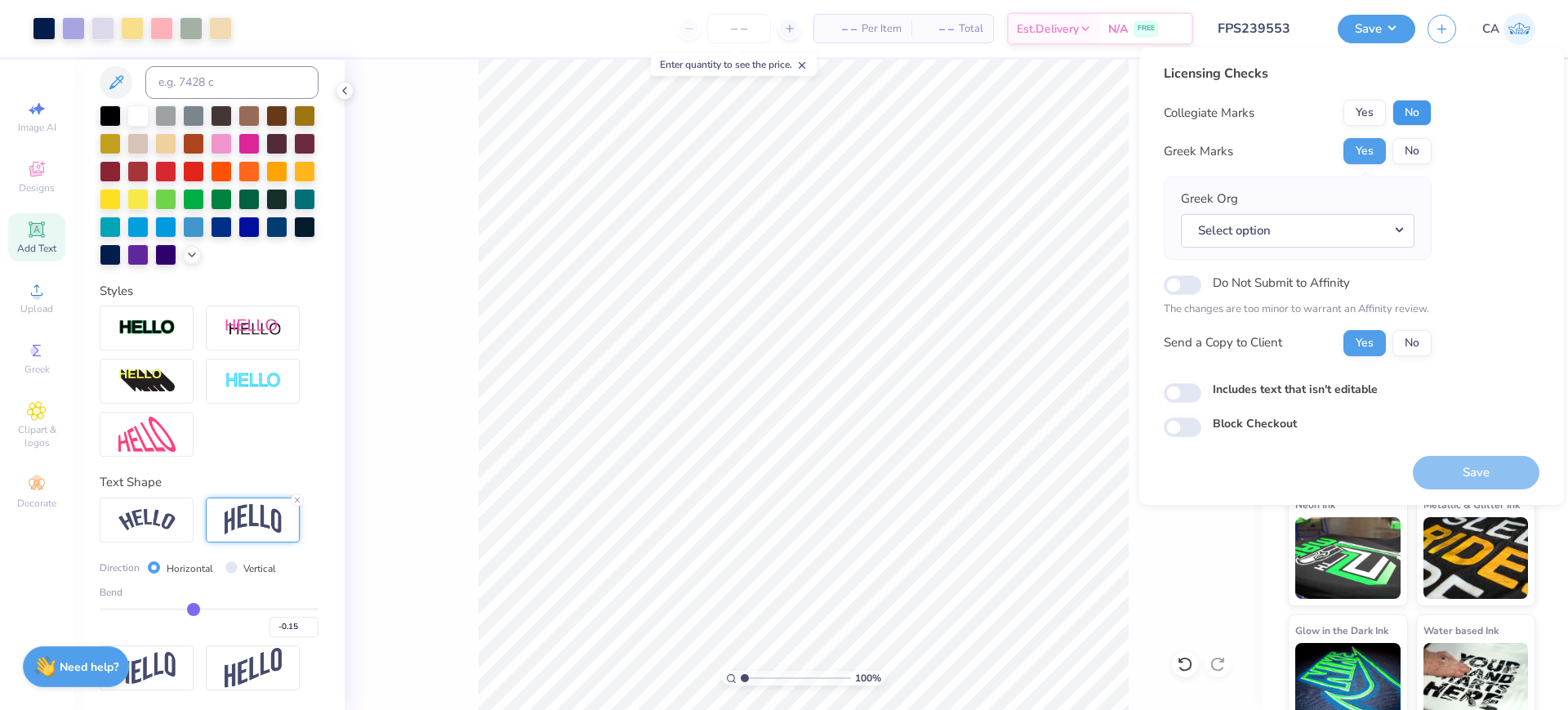
click at [1412, 114] on button "No" at bounding box center [1412, 113] width 39 height 27
click at [1377, 234] on button "Select option" at bounding box center [1298, 231] width 234 height 34
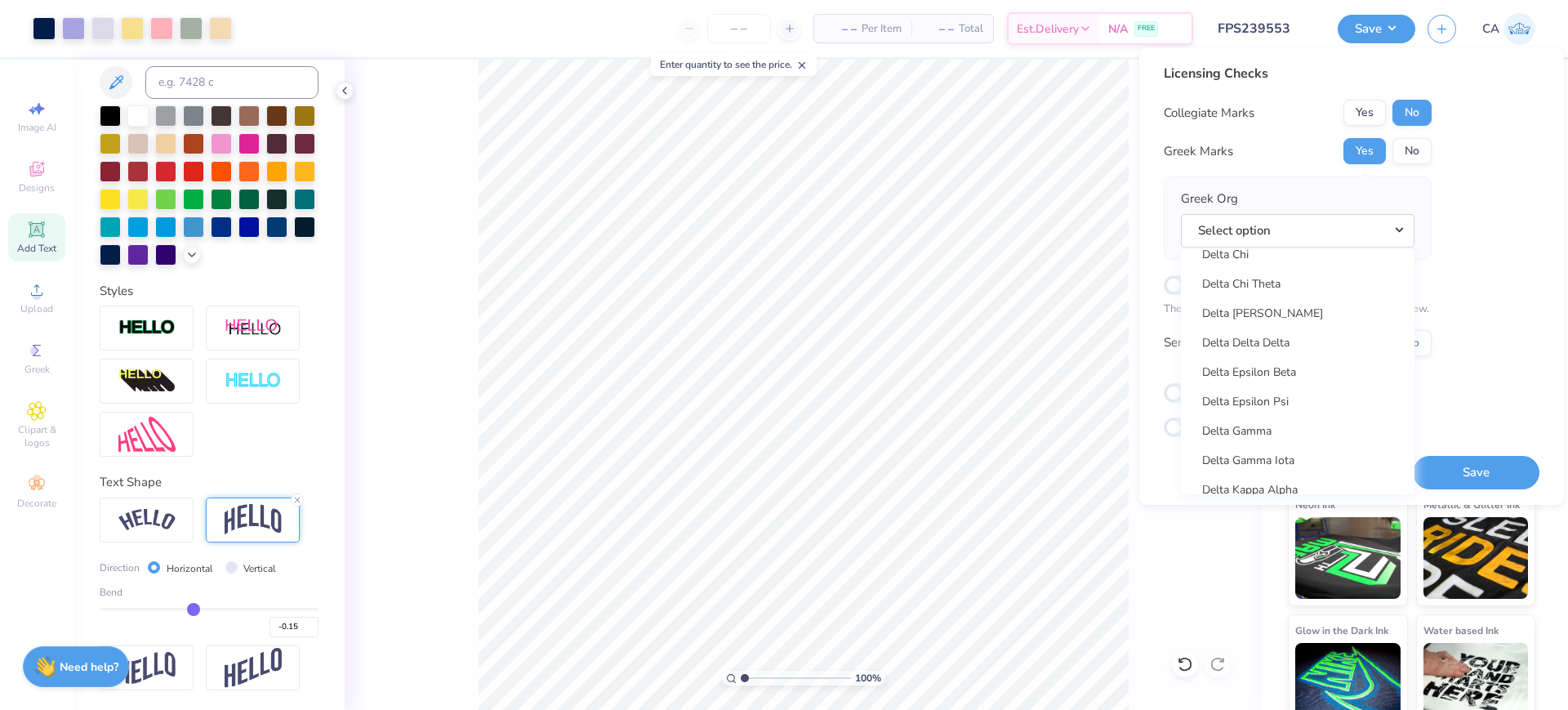
scroll to position [3633, 0]
click at [1200, 344] on link "Delta Delta Delta" at bounding box center [1298, 344] width 221 height 27
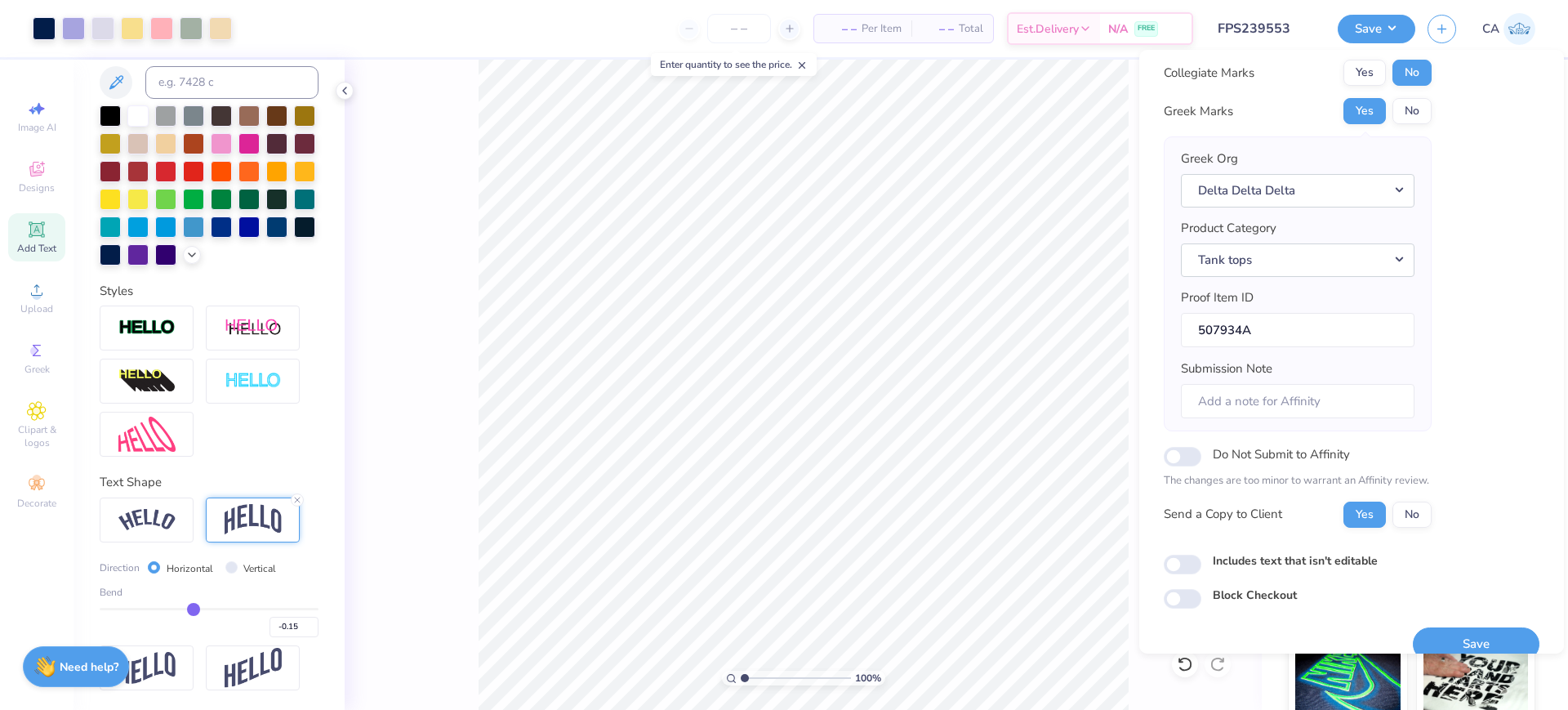
scroll to position [66, 0]
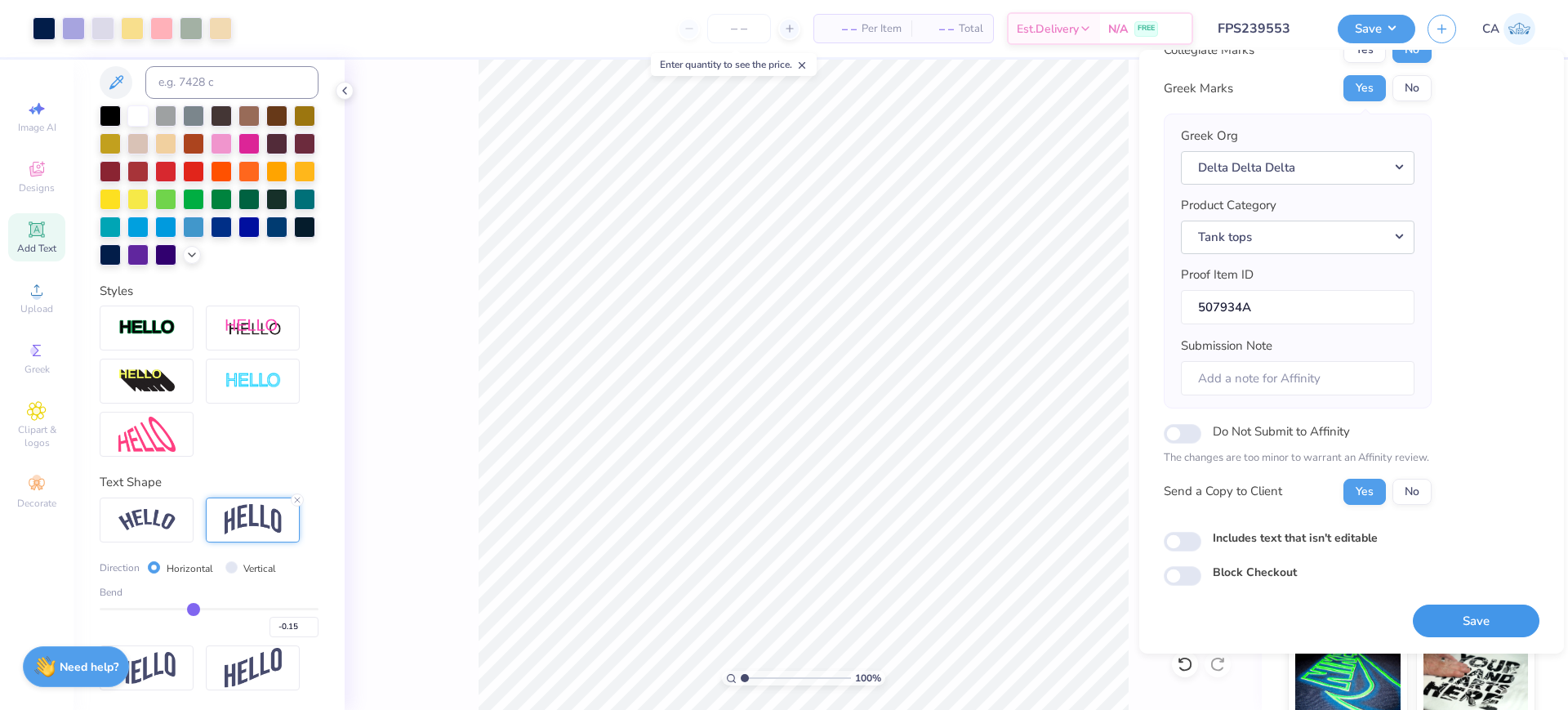
click at [1441, 607] on button "Save" at bounding box center [1476, 621] width 127 height 34
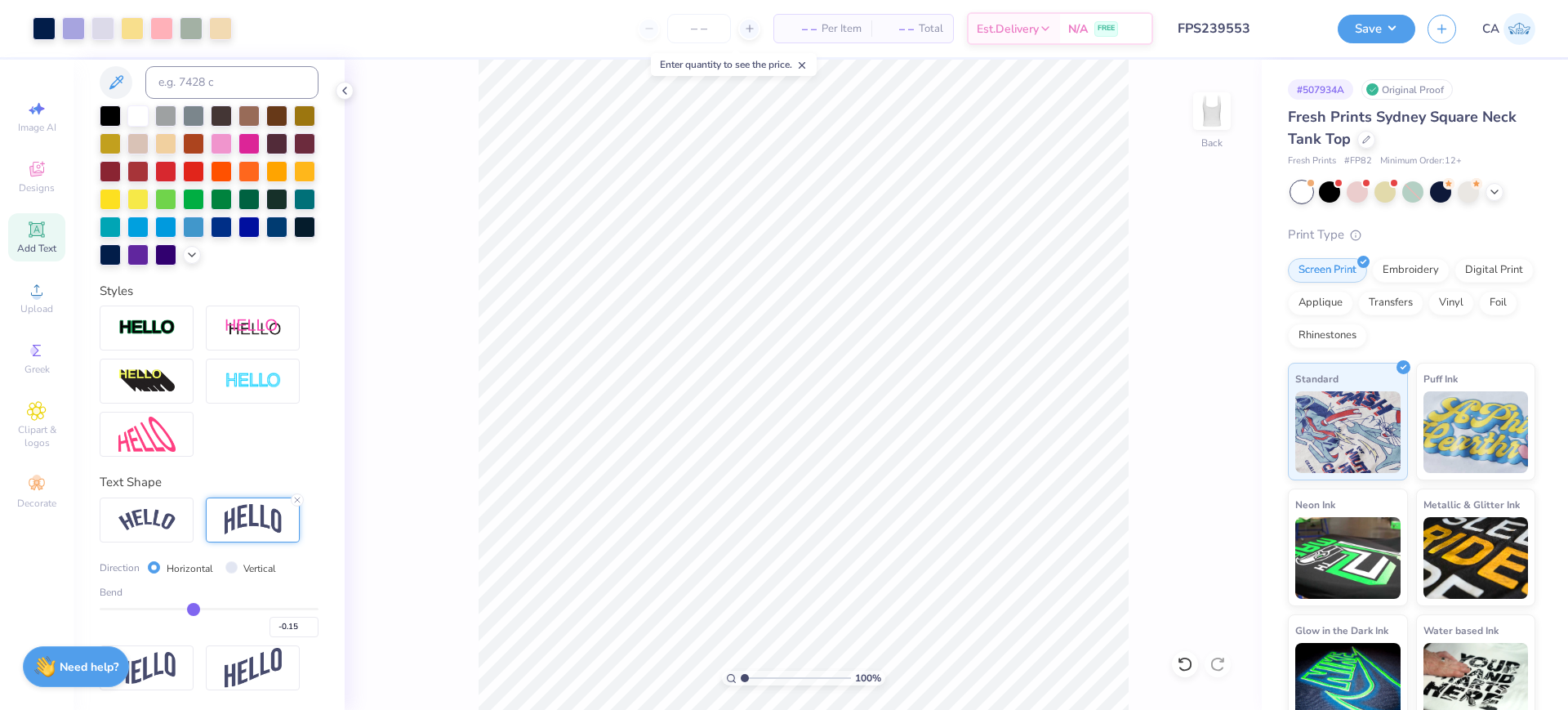
click at [1250, 32] on input "FPS239553" at bounding box center [1246, 28] width 160 height 33
